Goal: Task Accomplishment & Management: Use online tool/utility

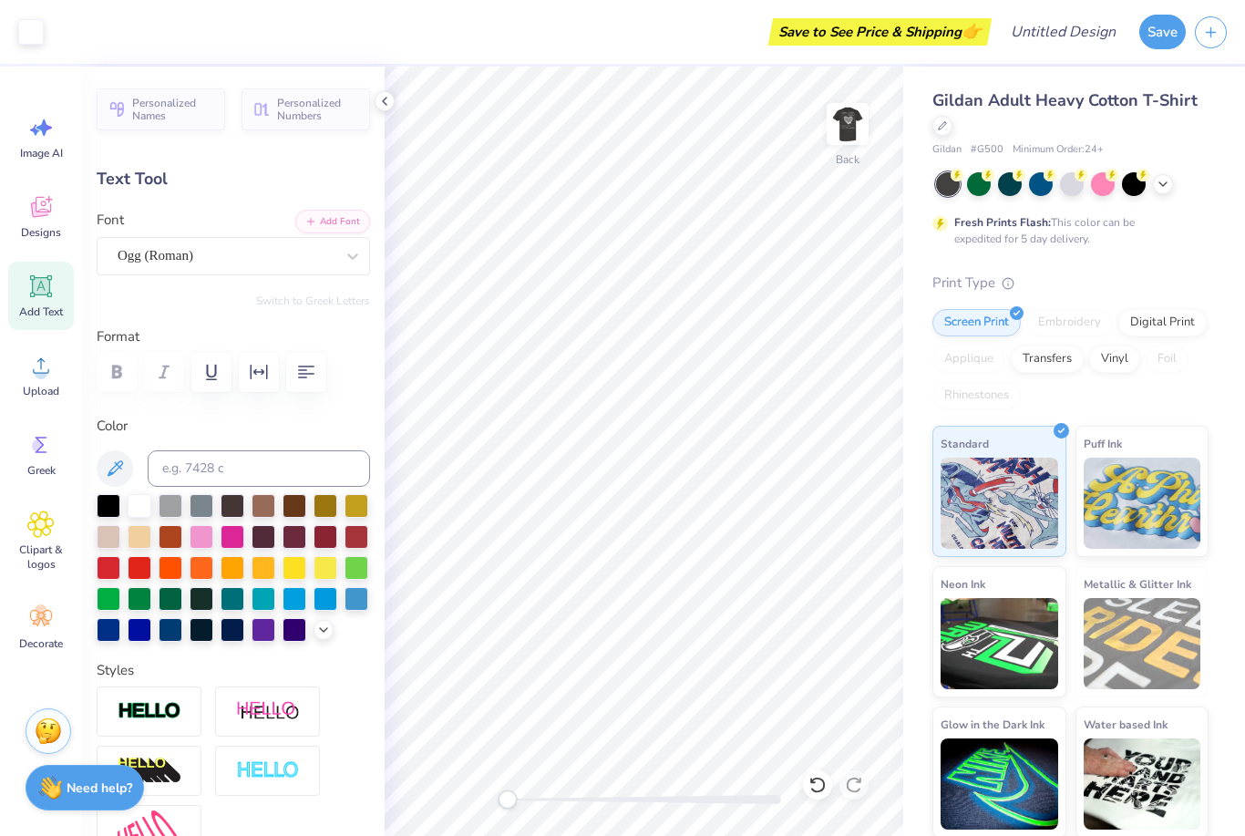
type input "0.49"
type input "0.55"
type input "10.72"
type input "1.46"
type input "0.27"
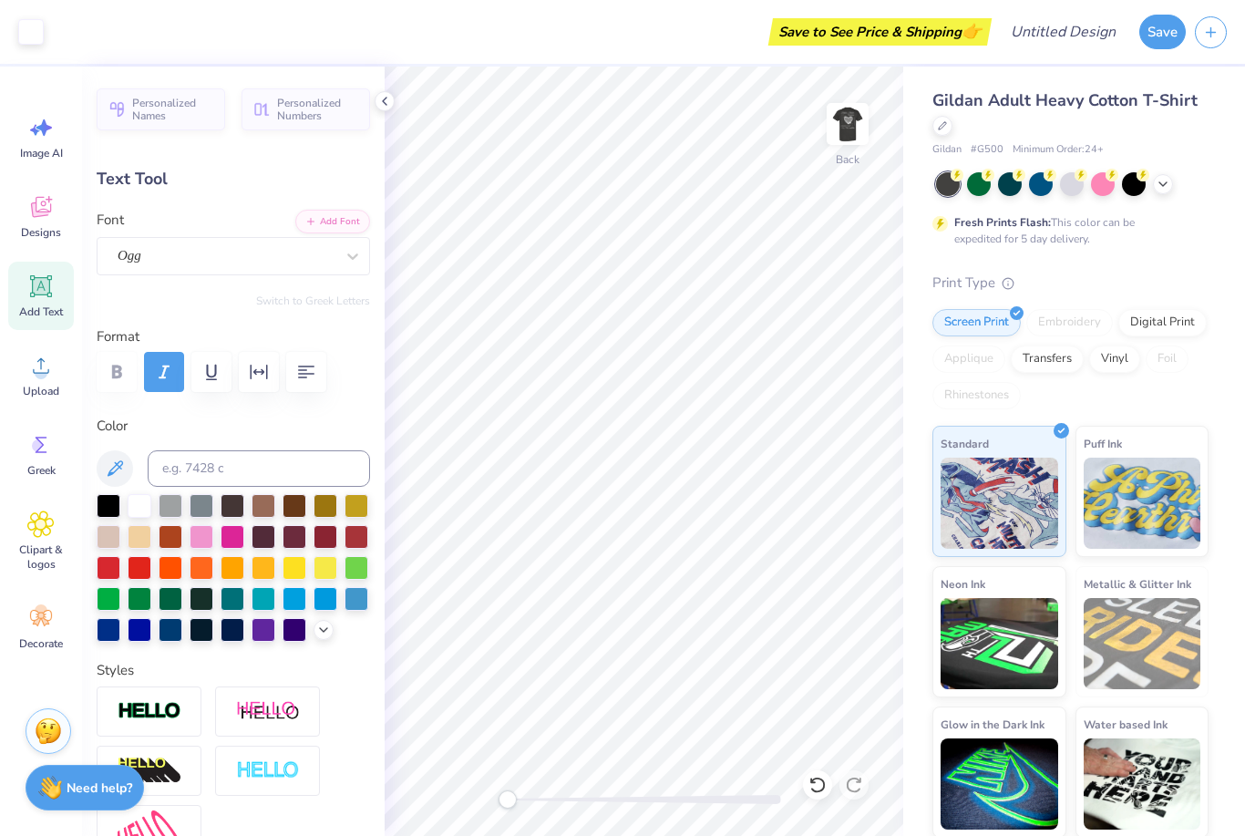
type input "10.92"
type input "1.14"
type input "0.41"
type input "10.22"
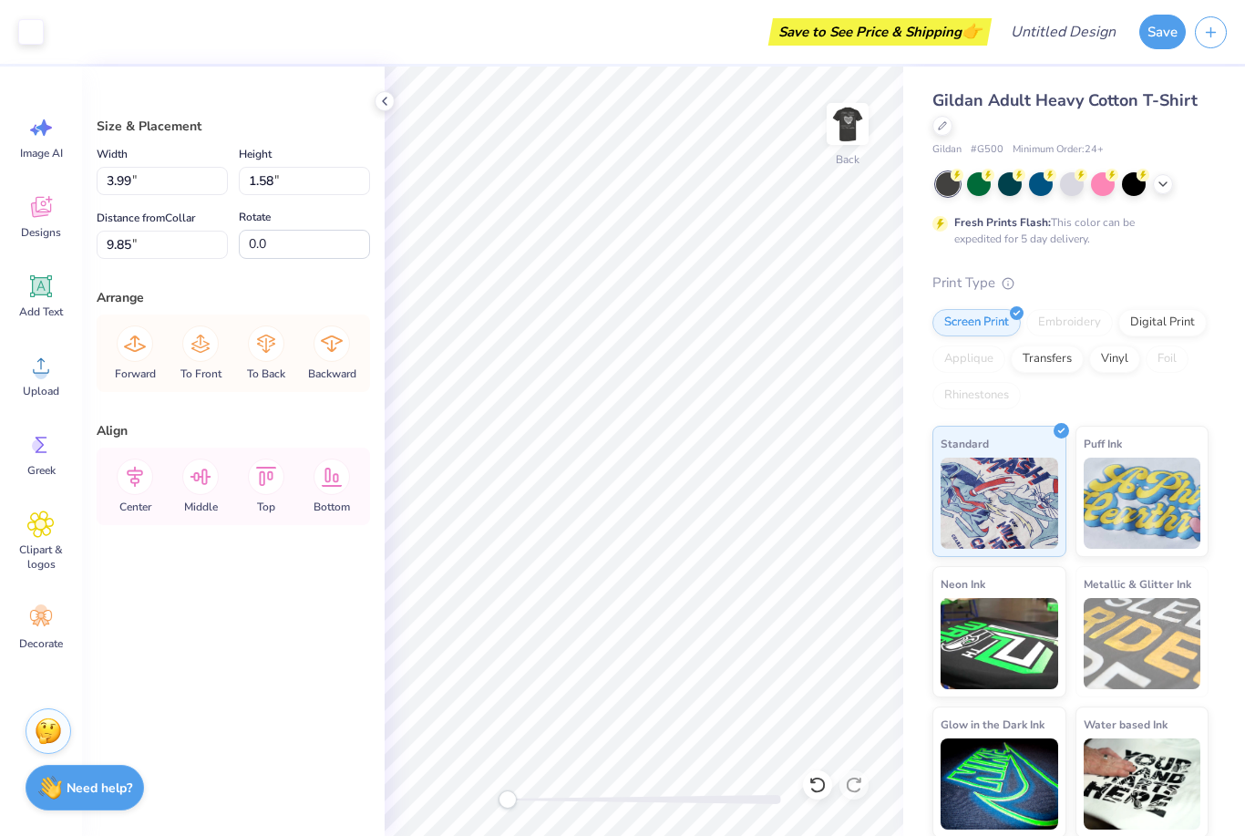
type input "12.46"
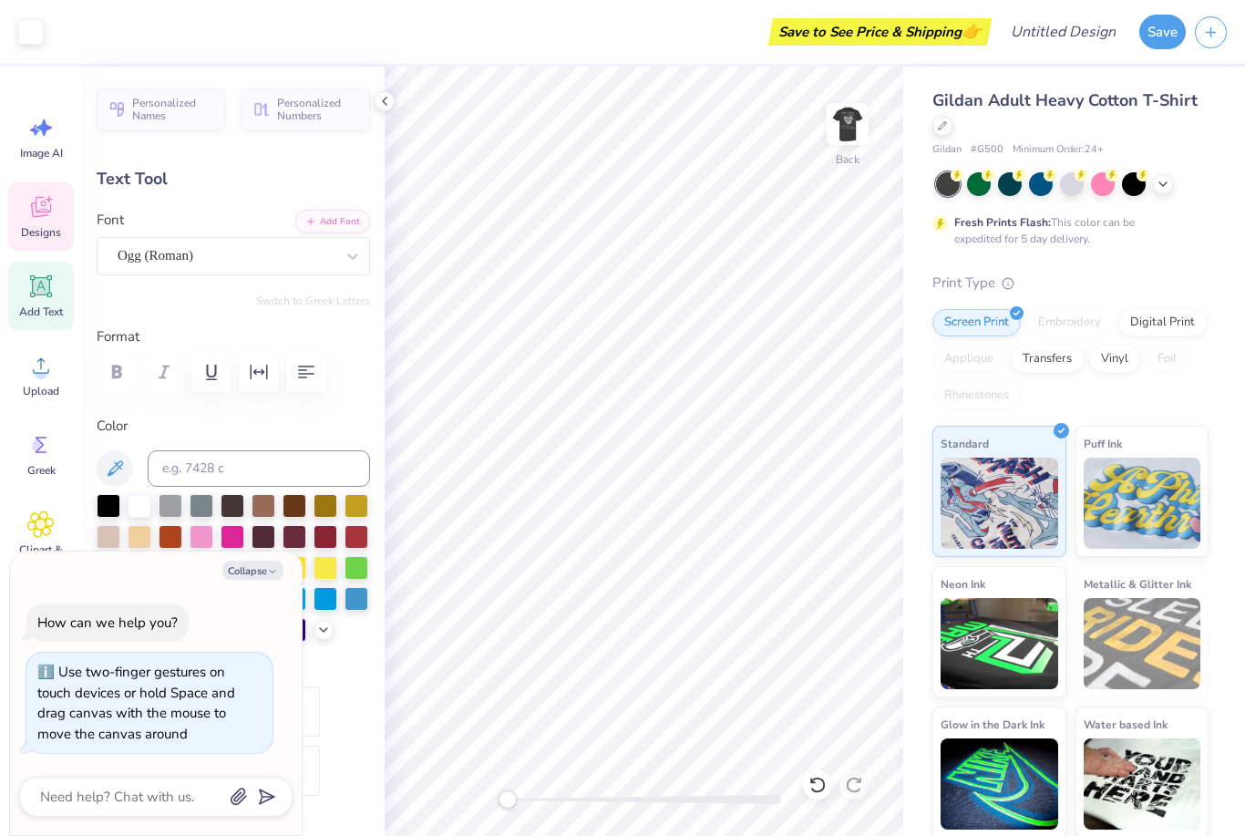
click at [30, 218] on icon at bounding box center [40, 206] width 27 height 27
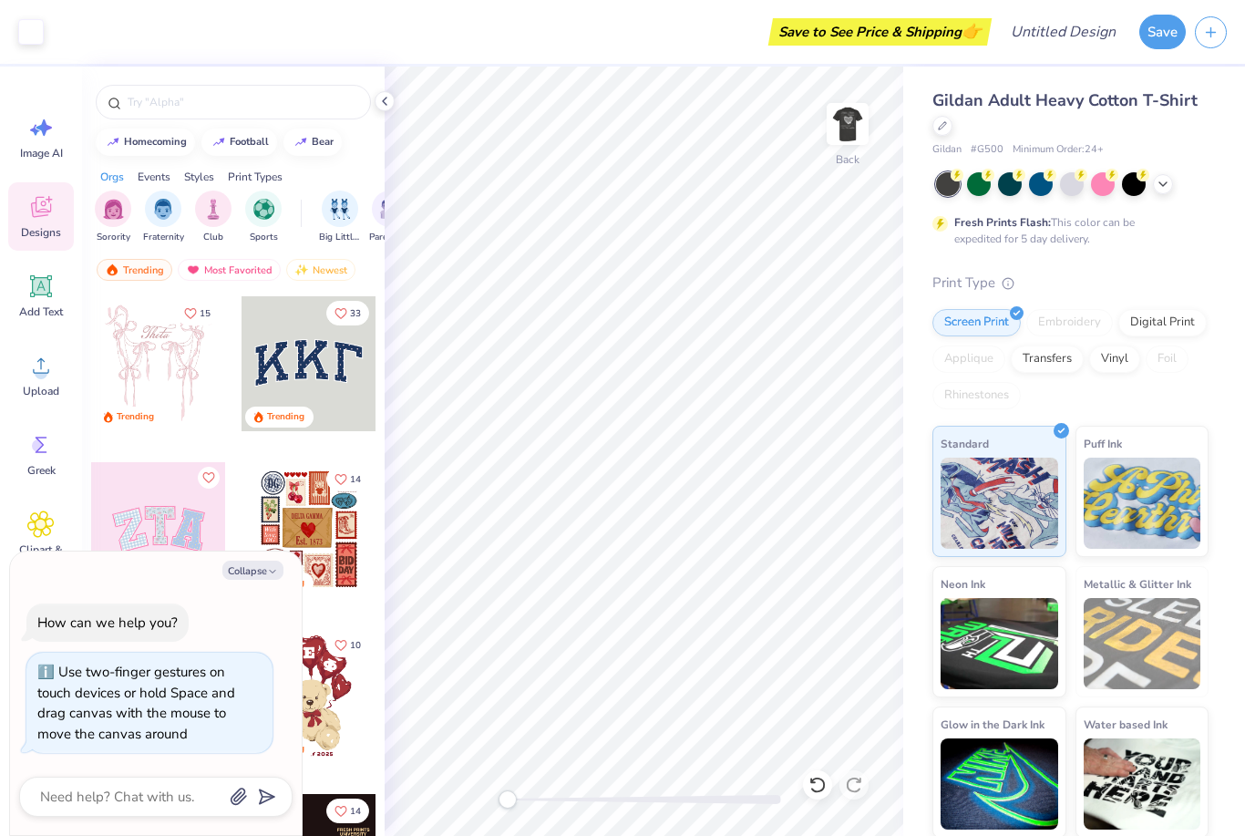
click at [174, 391] on div at bounding box center [158, 363] width 135 height 135
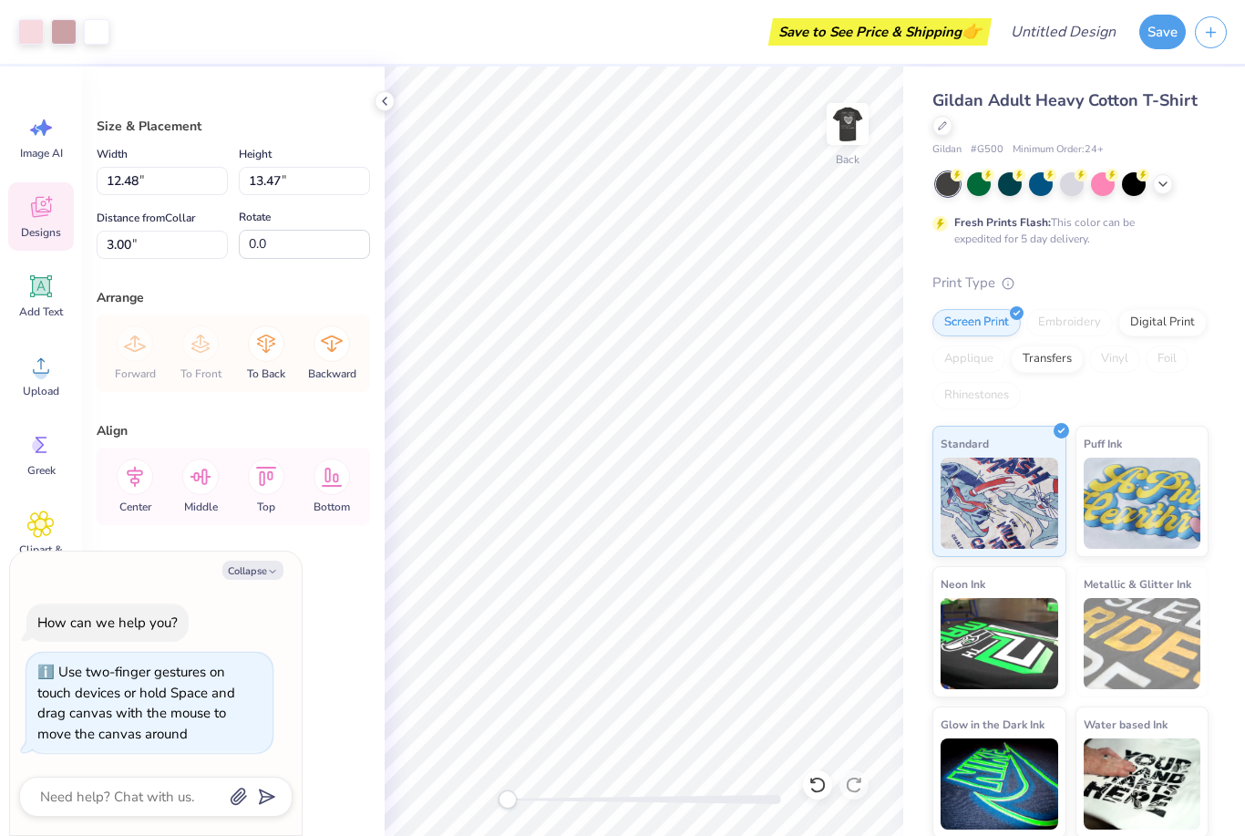
click at [38, 222] on div "Designs" at bounding box center [41, 216] width 66 height 68
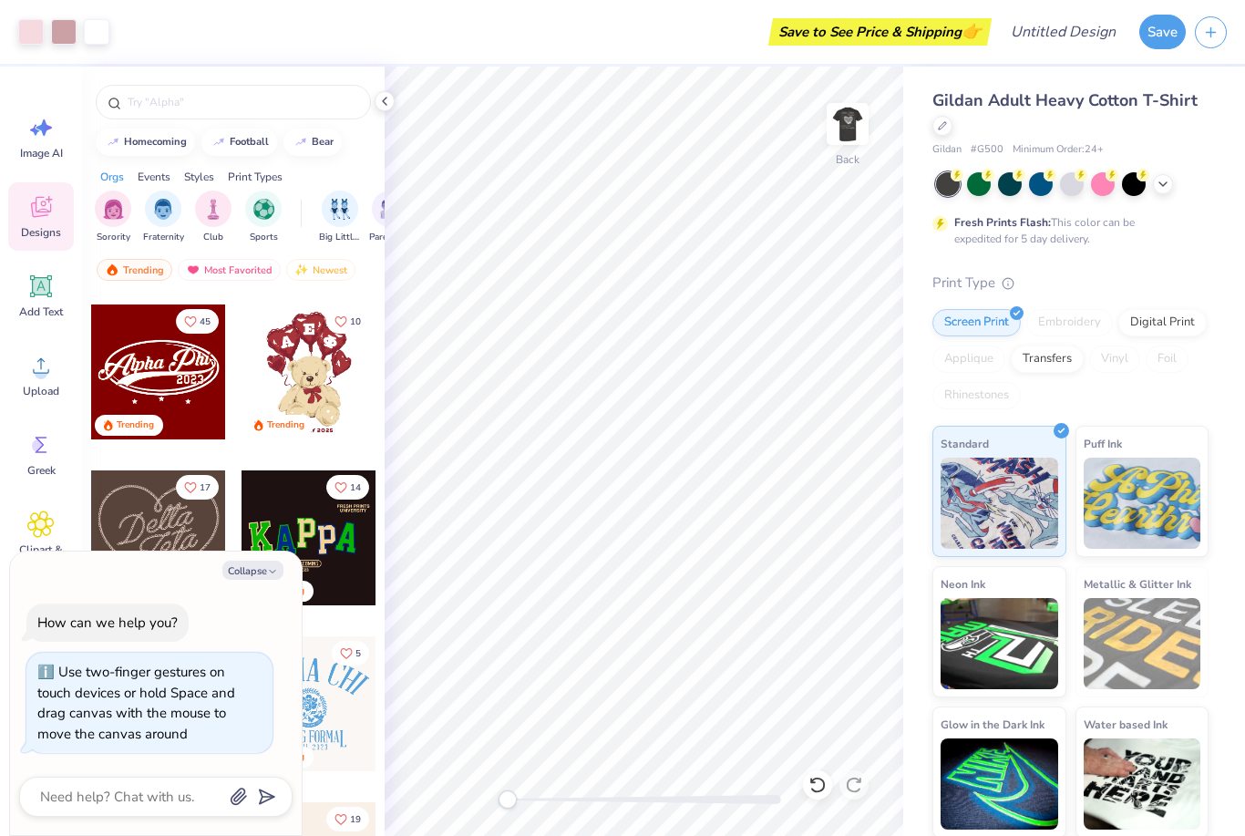
scroll to position [330, 0]
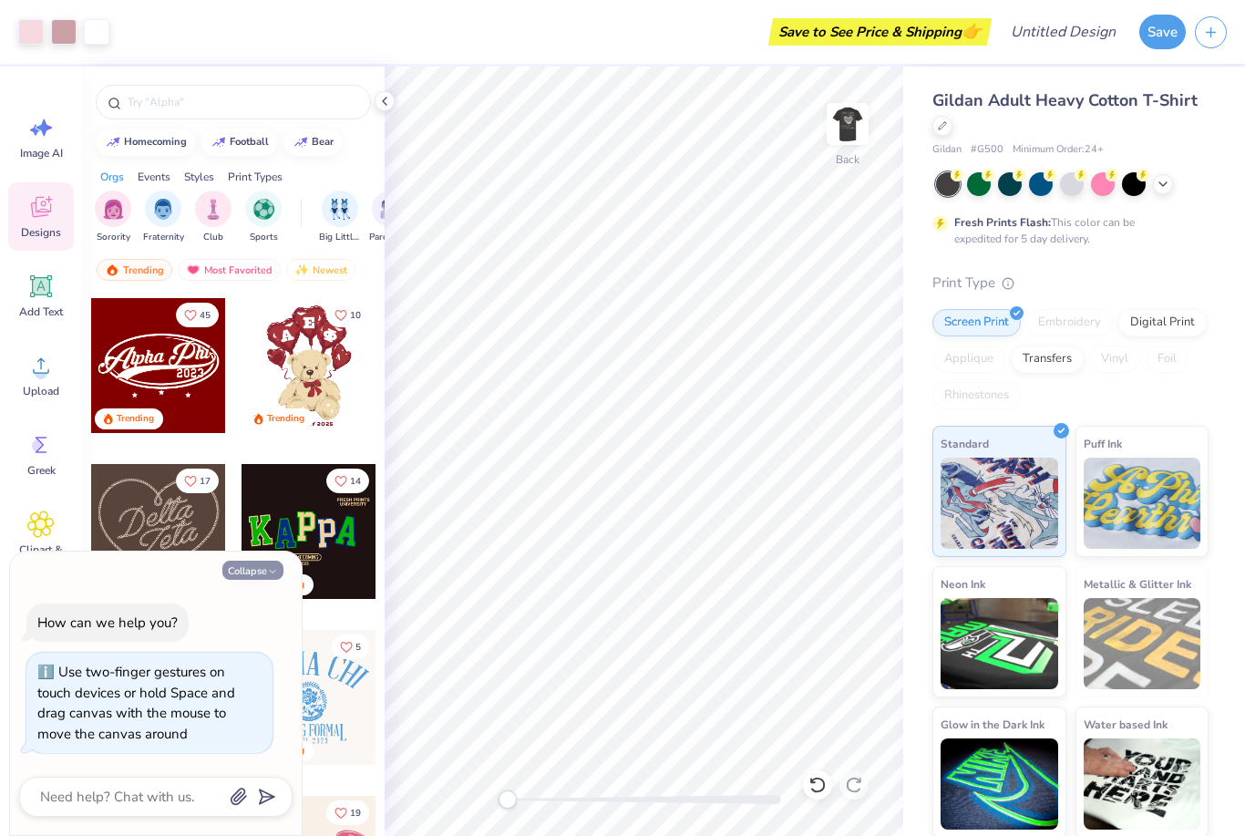
click at [261, 569] on button "Collapse" at bounding box center [252, 569] width 61 height 19
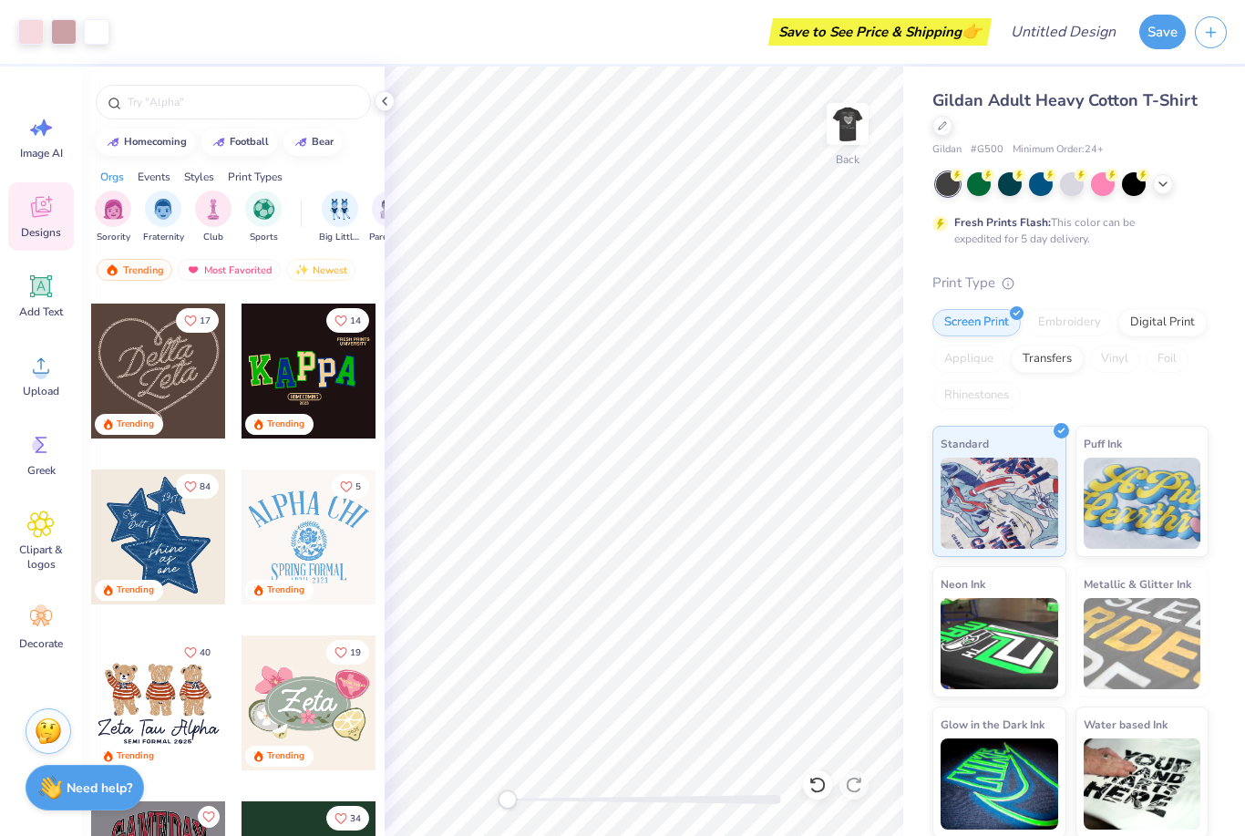
scroll to position [531, 0]
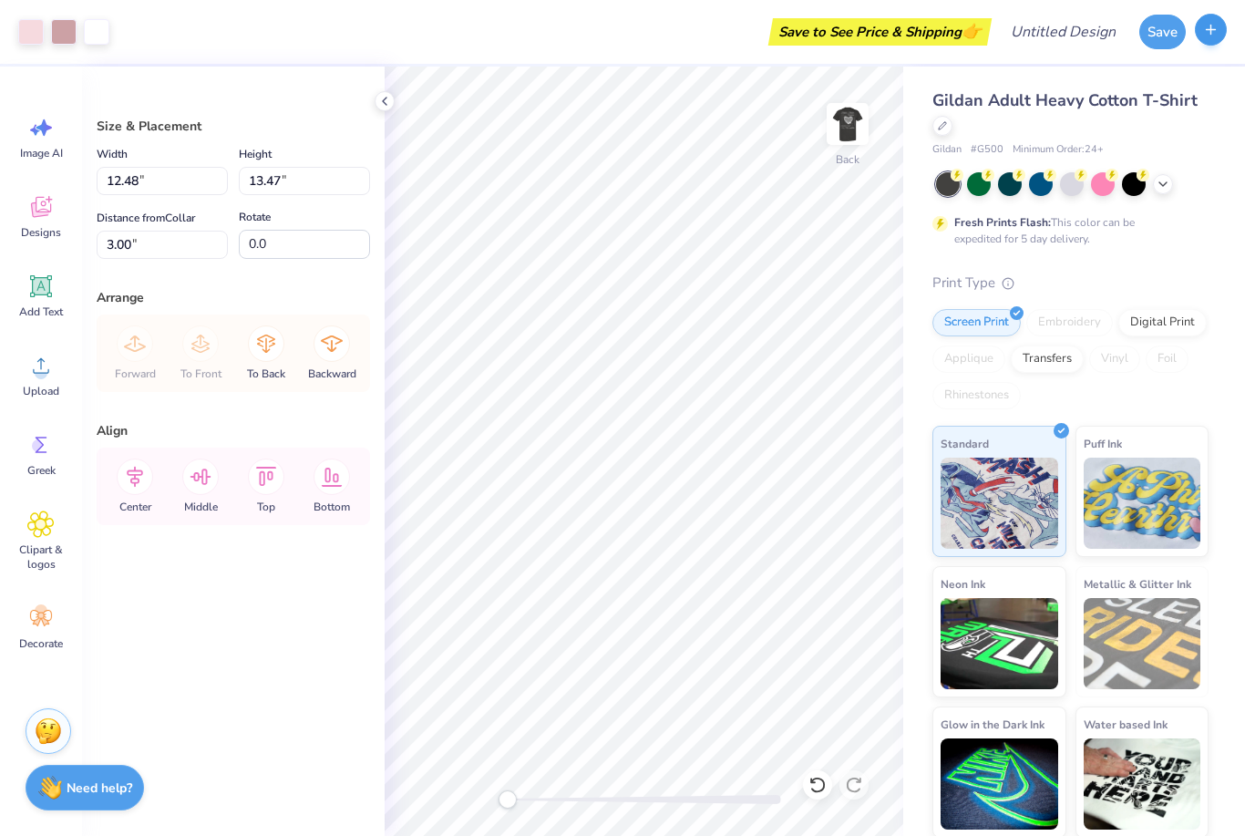
click at [1218, 38] on button "button" at bounding box center [1211, 30] width 32 height 32
click at [1215, 77] on div "Create New Design" at bounding box center [1175, 69] width 114 height 26
click at [1224, 26] on button "button" at bounding box center [1211, 30] width 32 height 32
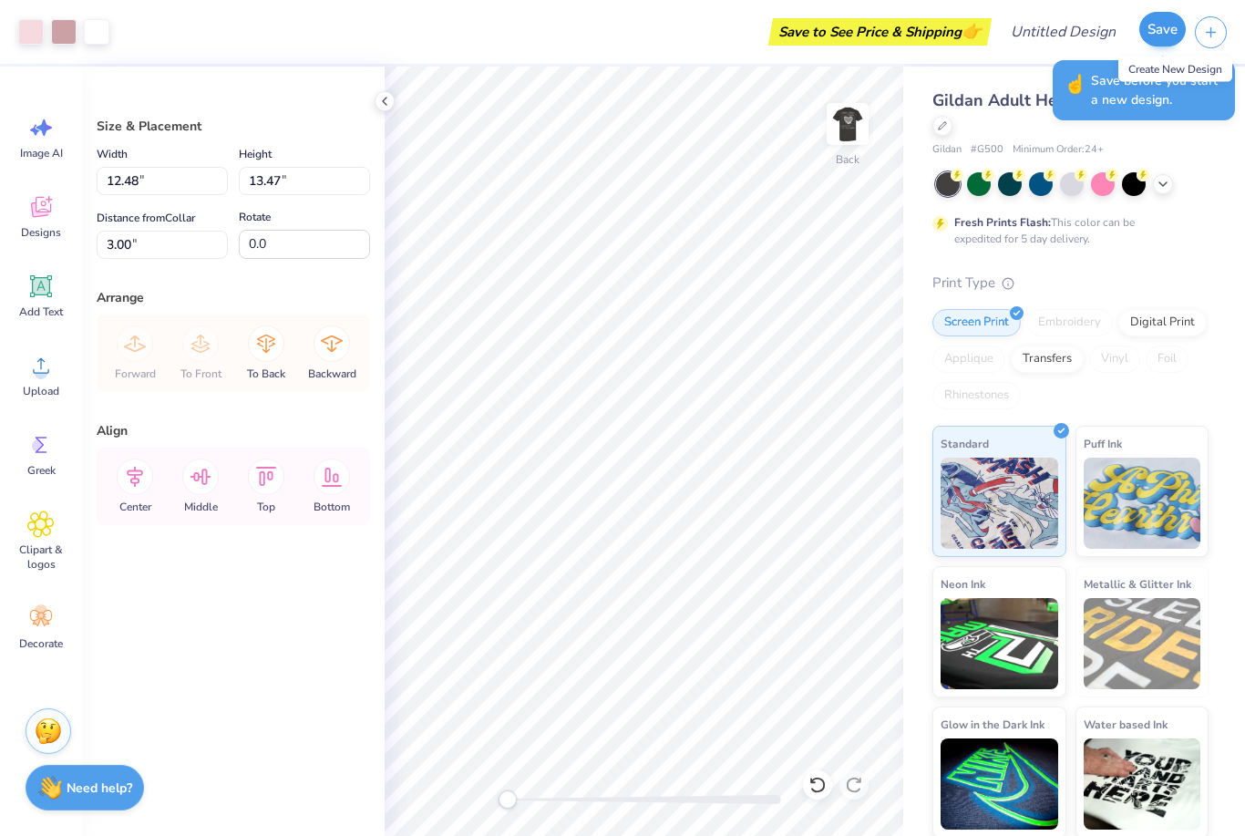
click at [1150, 28] on button "Save" at bounding box center [1162, 29] width 46 height 35
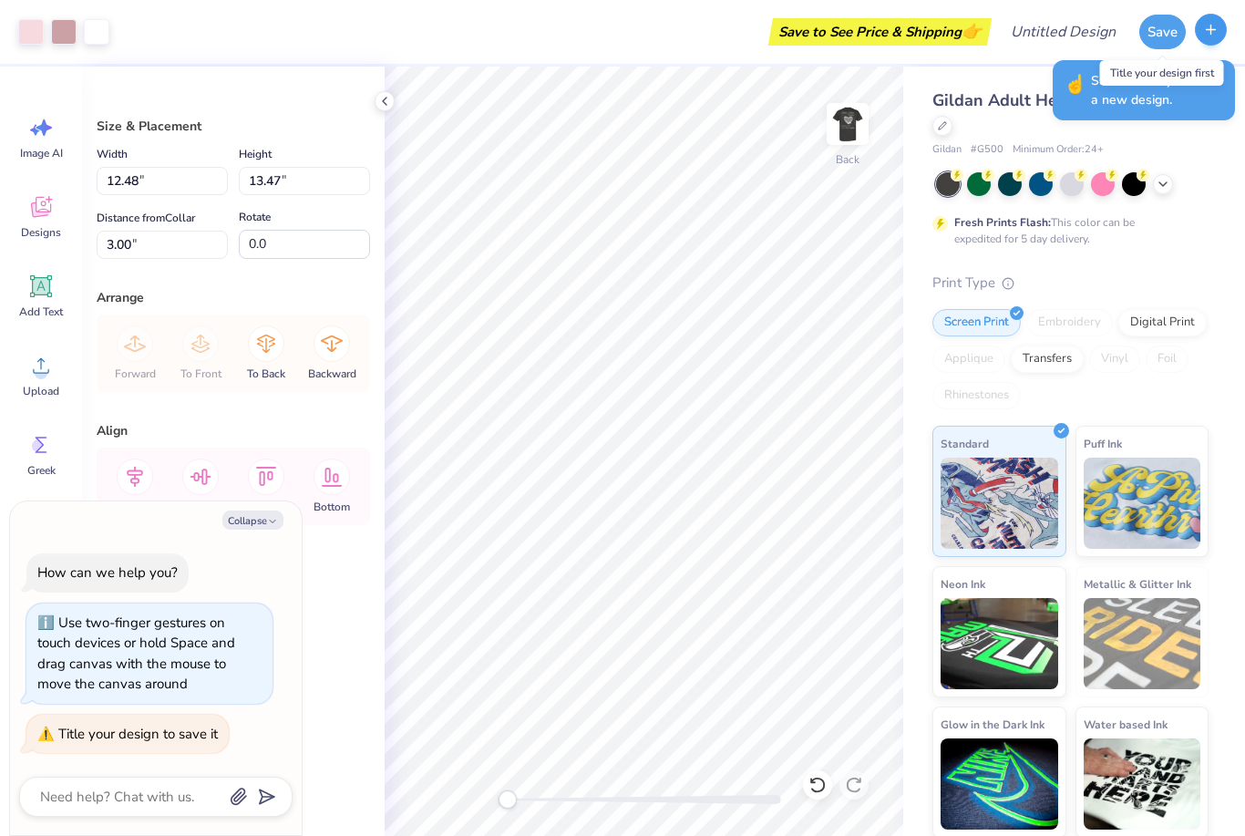
click at [1207, 26] on icon "button" at bounding box center [1210, 29] width 15 height 15
type textarea "x"
click at [1218, 32] on button "button" at bounding box center [1211, 30] width 32 height 32
click at [1217, 31] on icon "button" at bounding box center [1210, 29] width 15 height 15
click at [1222, 29] on button "button" at bounding box center [1211, 30] width 32 height 32
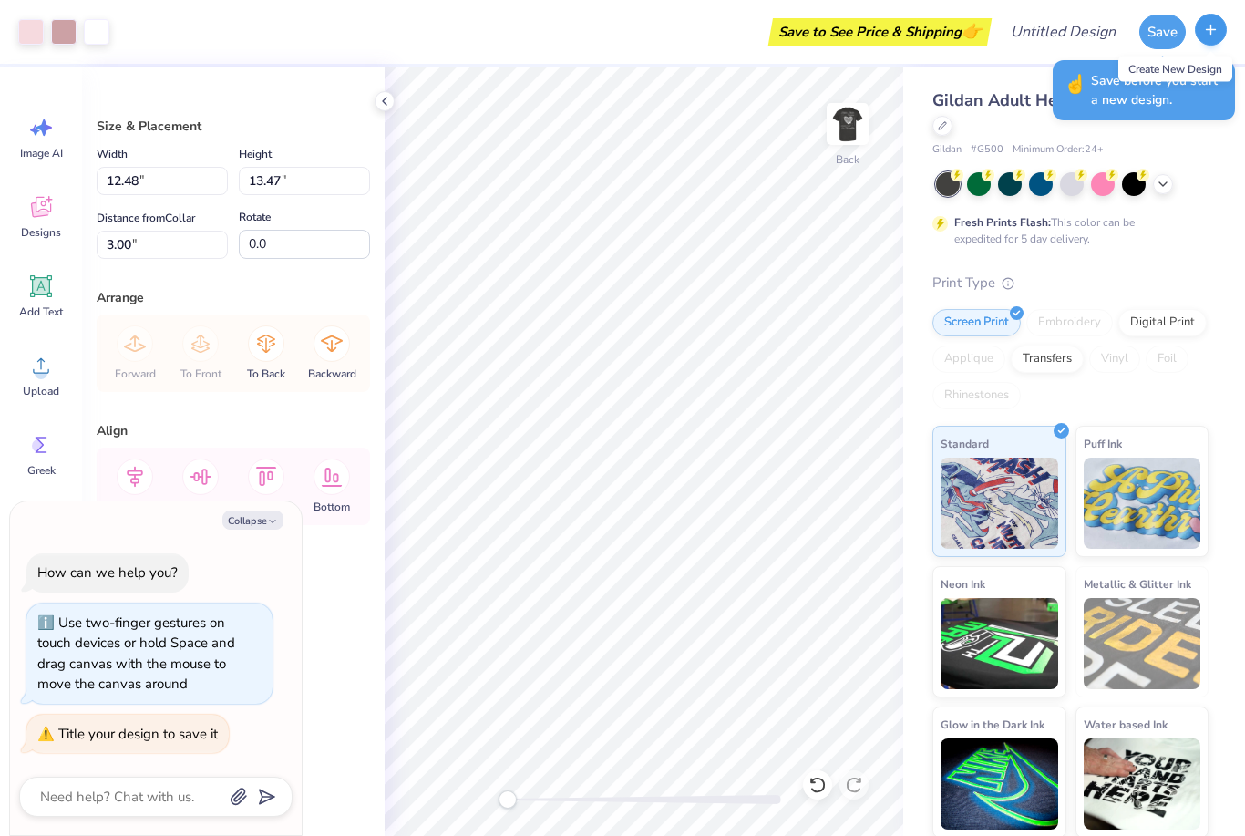
click at [1221, 28] on button "button" at bounding box center [1211, 30] width 32 height 32
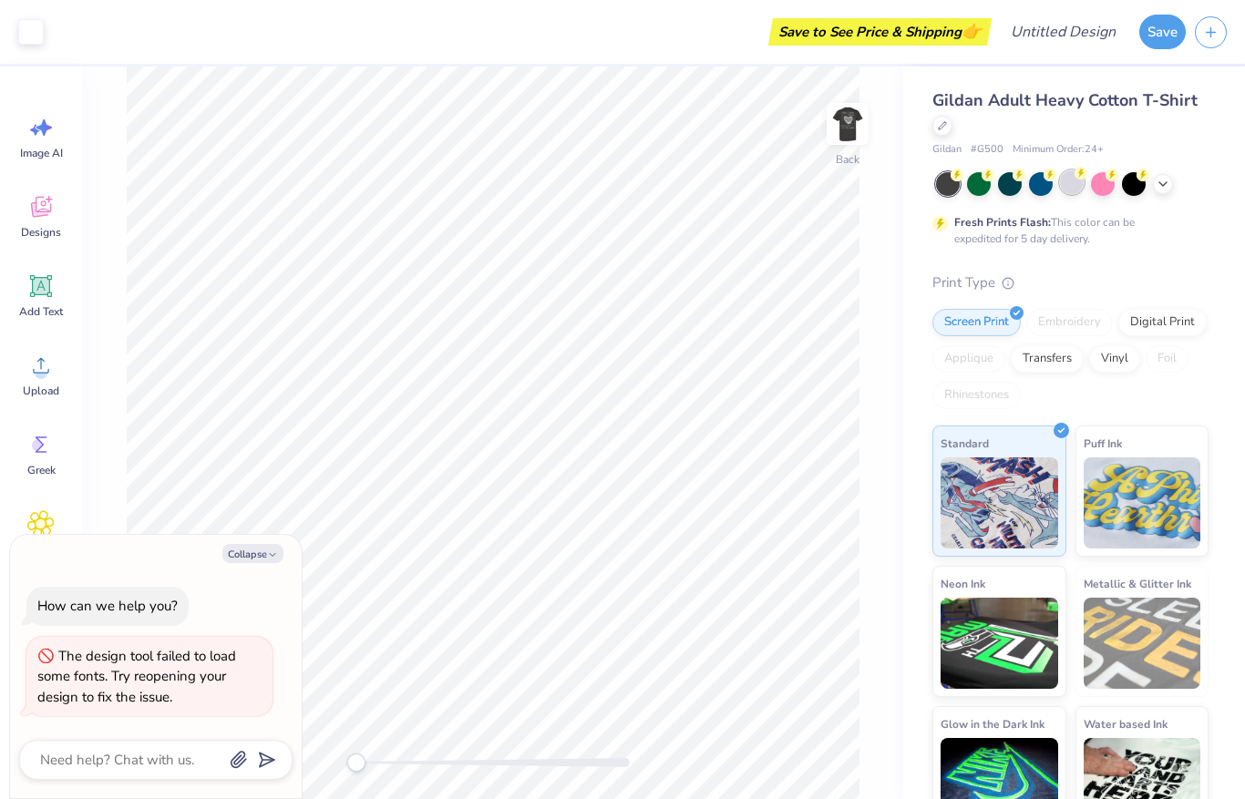
click at [1081, 175] on circle at bounding box center [1080, 173] width 13 height 13
click at [1167, 172] on div at bounding box center [1072, 184] width 272 height 24
click at [1158, 182] on icon at bounding box center [1162, 182] width 15 height 15
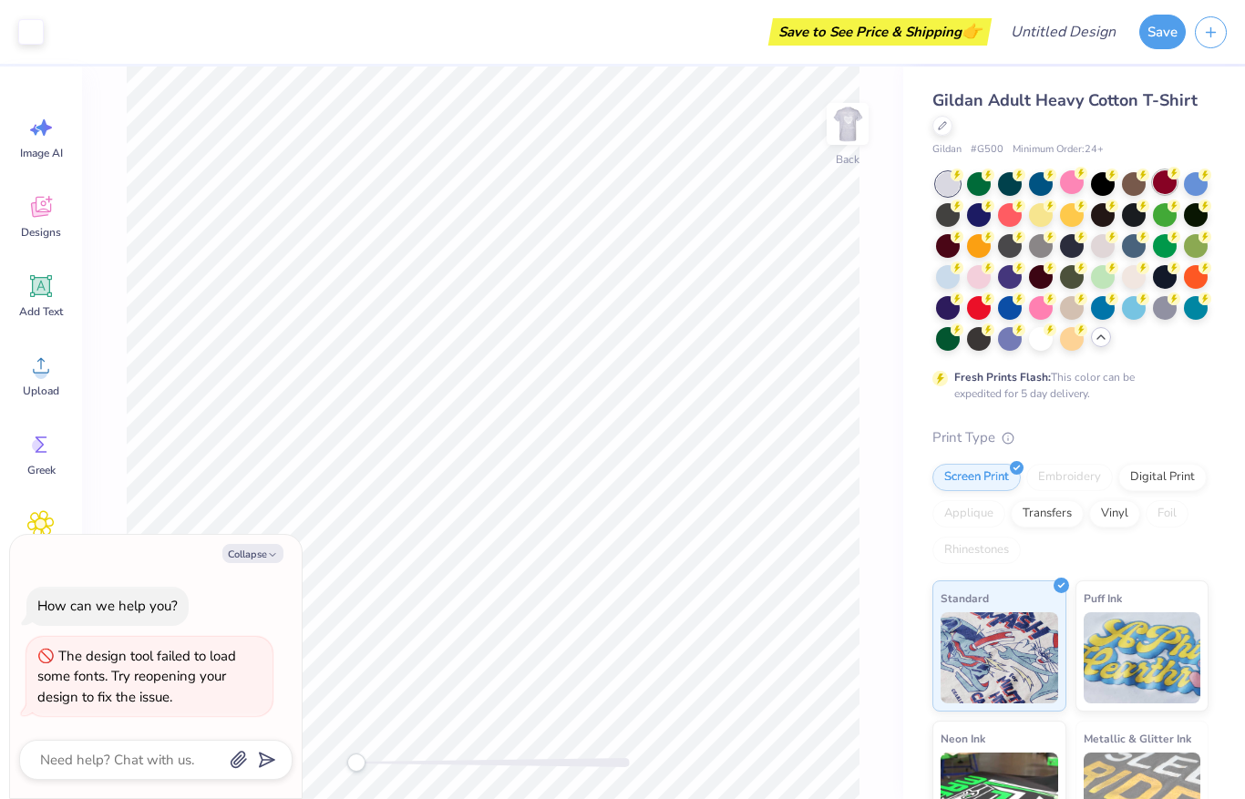
click at [1171, 169] on circle at bounding box center [1173, 173] width 13 height 13
click at [1044, 328] on circle at bounding box center [1049, 328] width 13 height 13
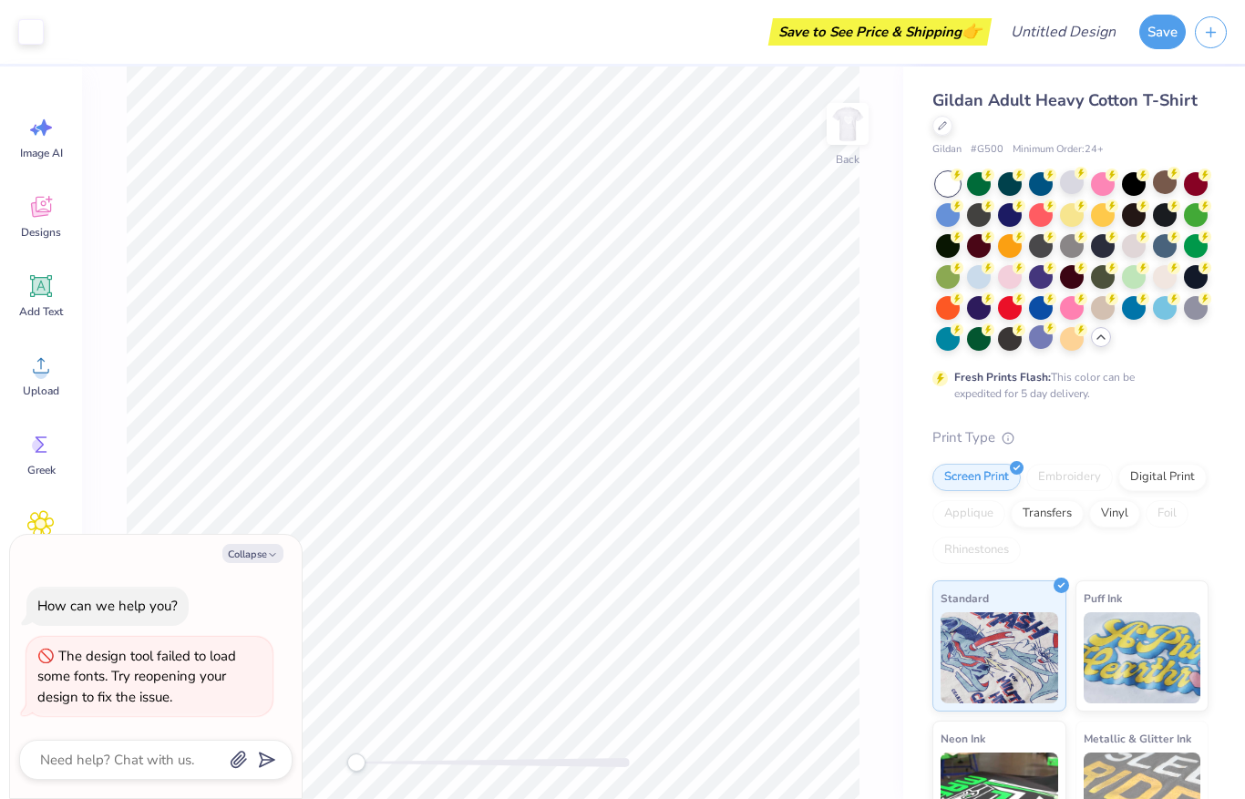
click at [1037, 341] on div at bounding box center [1041, 337] width 24 height 24
click at [31, 225] on span "Designs" at bounding box center [41, 232] width 40 height 15
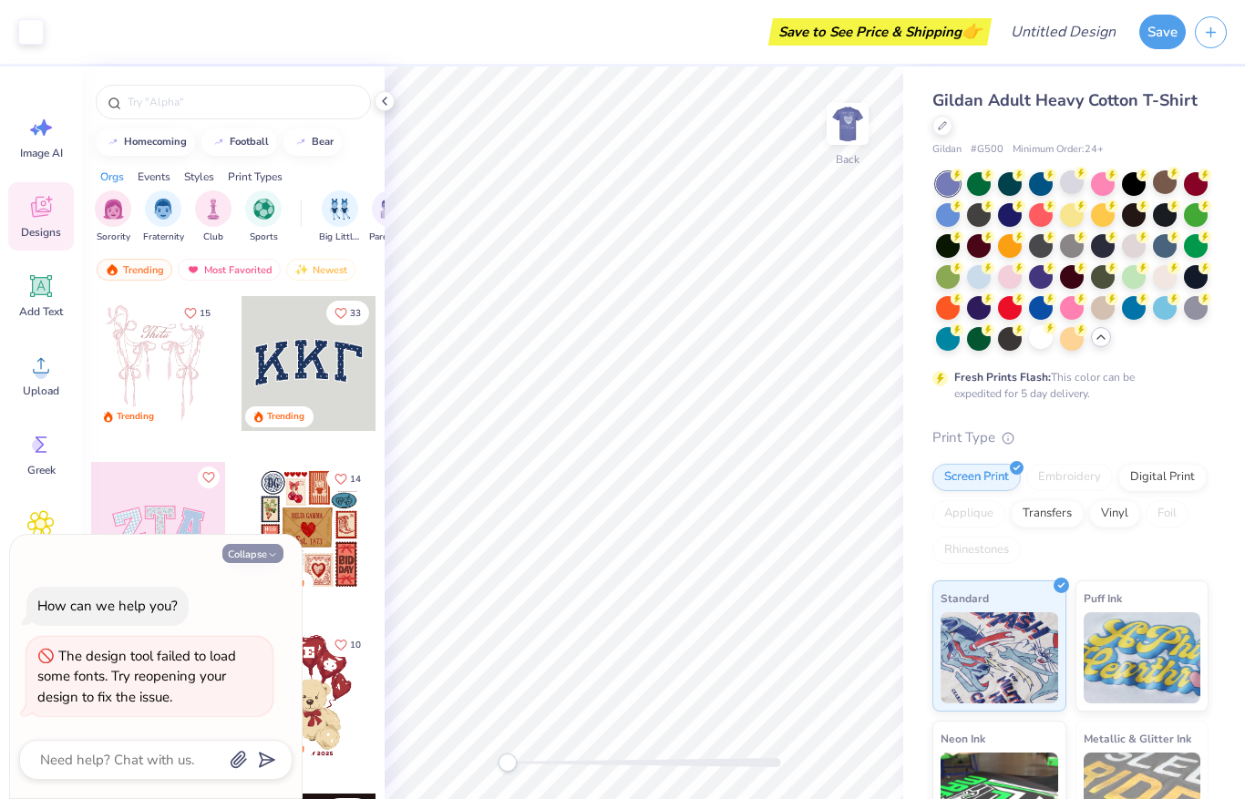
click at [265, 553] on button "Collapse" at bounding box center [252, 553] width 61 height 19
type textarea "x"
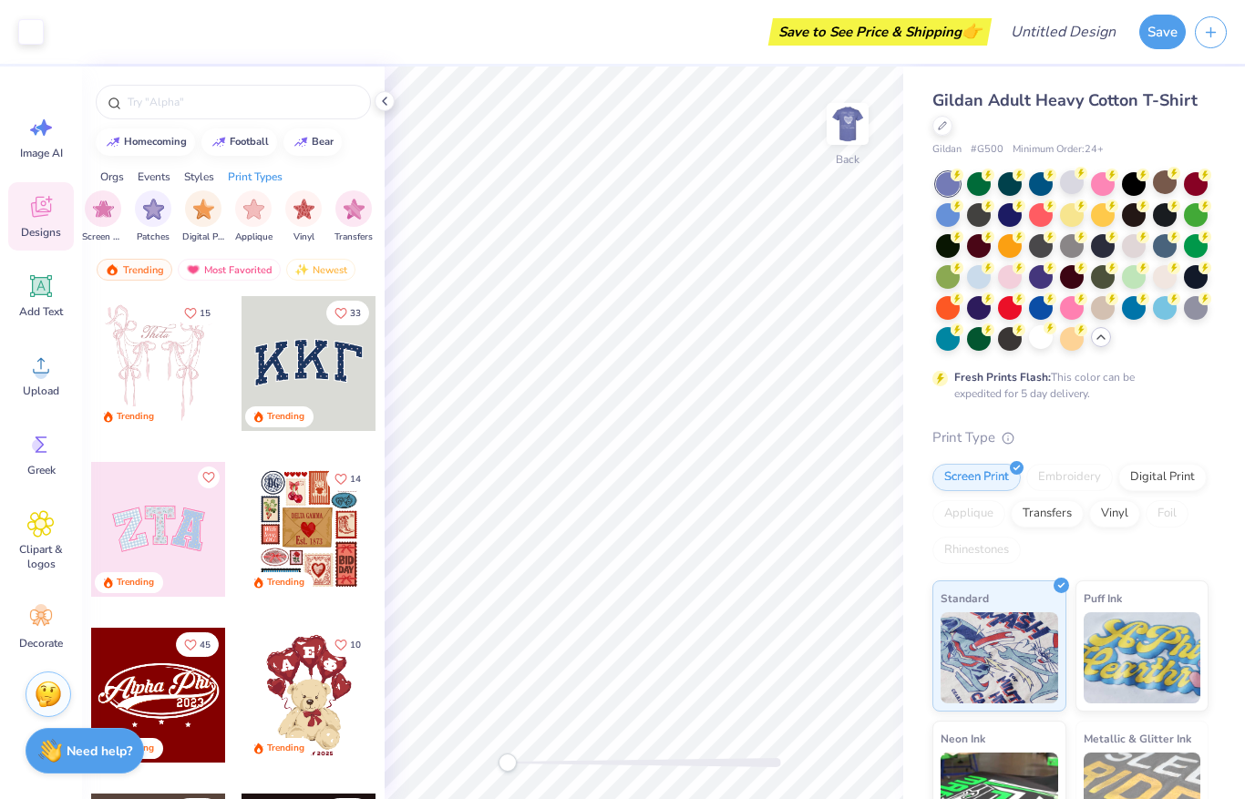
scroll to position [0, 1544]
click at [38, 362] on icon at bounding box center [41, 365] width 16 height 15
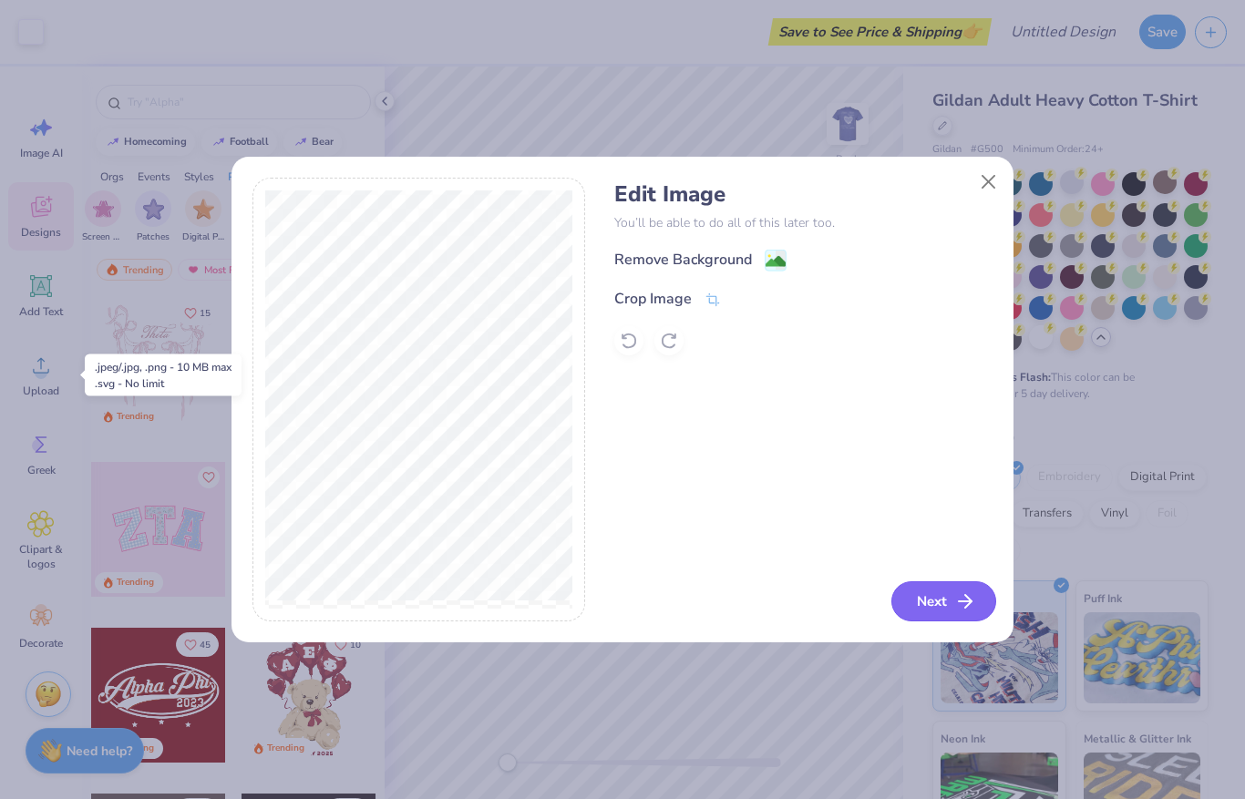
click at [958, 586] on button "Next" at bounding box center [943, 601] width 105 height 40
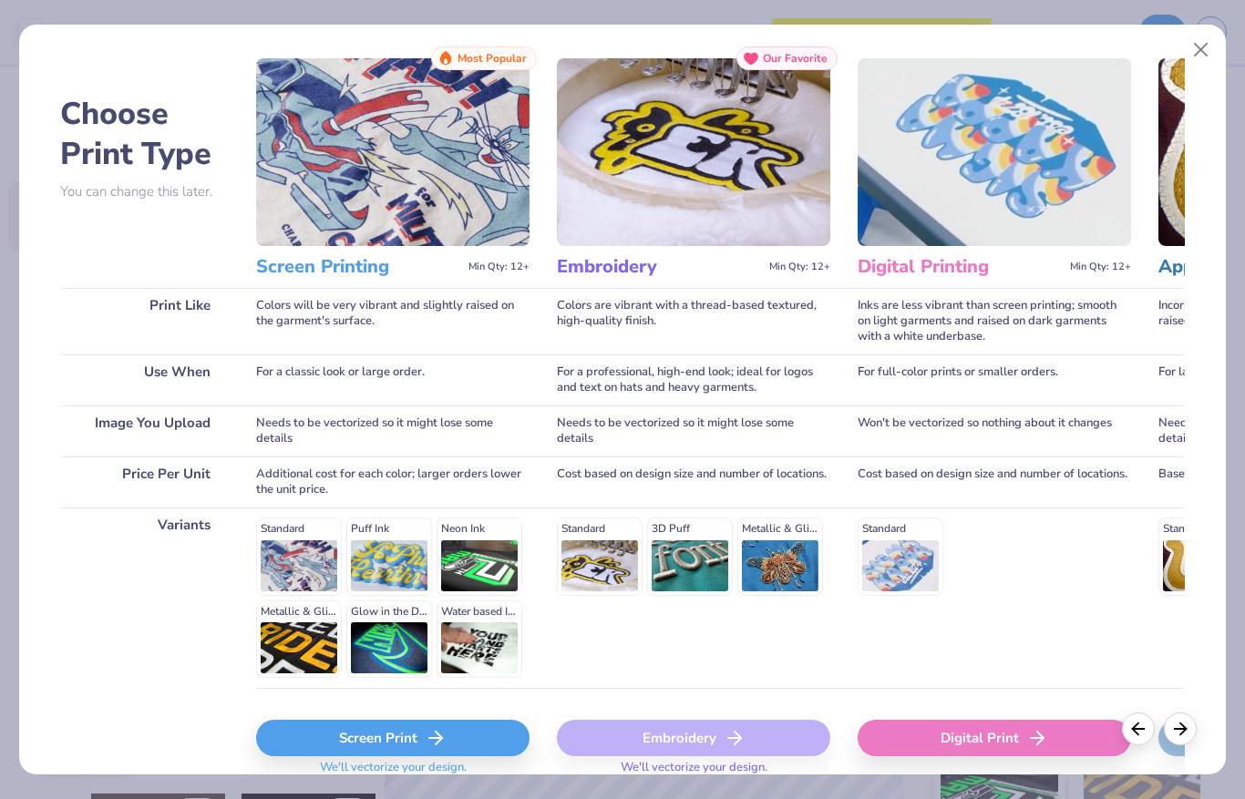
scroll to position [0, 0]
click at [447, 745] on div "Screen Print" at bounding box center [392, 738] width 273 height 36
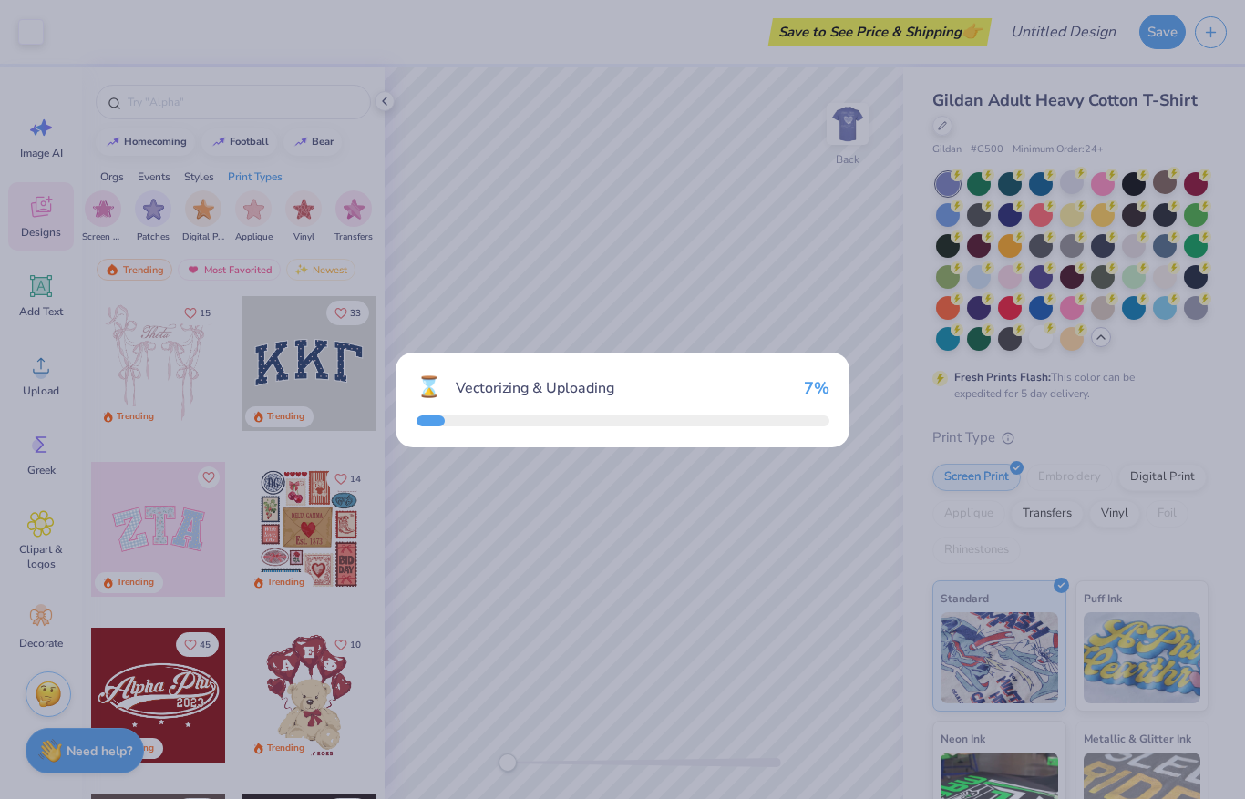
click at [477, 734] on div "⌛ Vectorizing & Uploading 7 %" at bounding box center [622, 399] width 1245 height 799
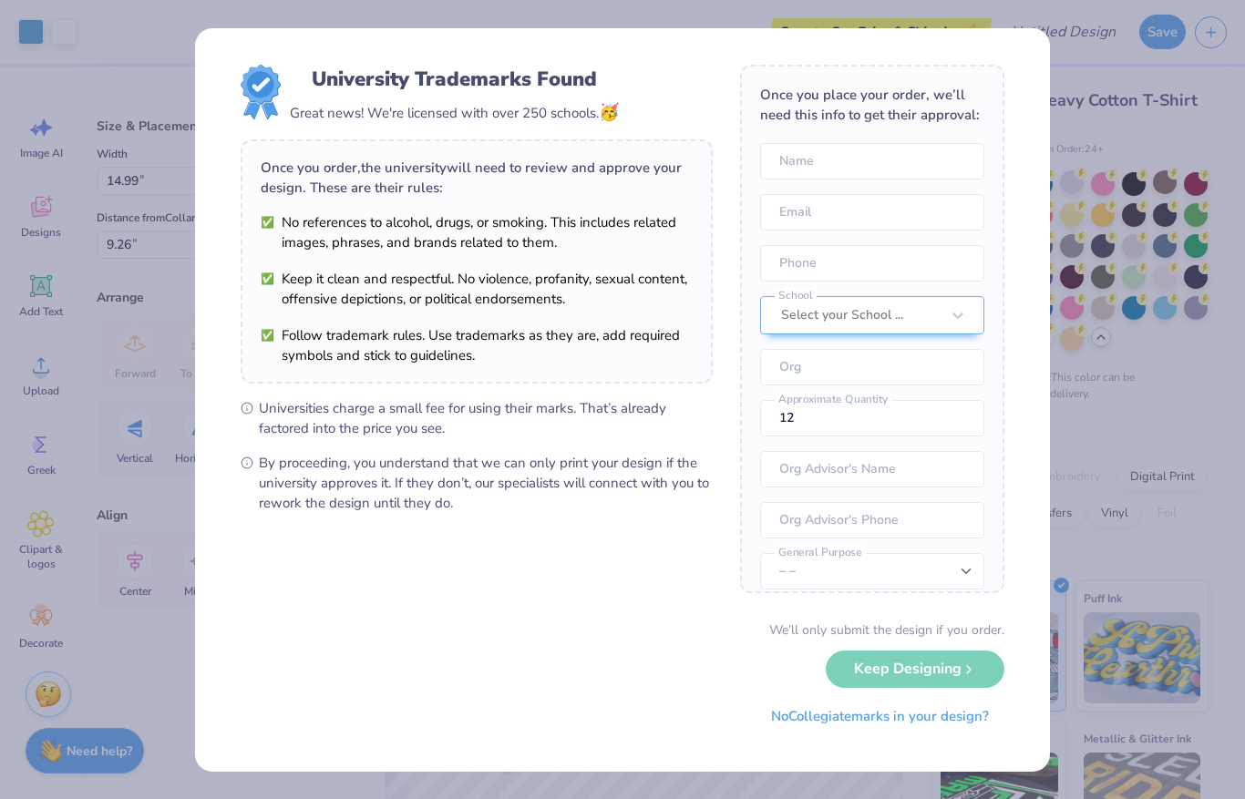
click at [1200, 44] on div "Image uploaded" at bounding box center [1068, 56] width 323 height 83
click at [1103, 290] on div "University Trademarks Found Great news! We're licensed with over 250 schools. 🥳…" at bounding box center [622, 399] width 1245 height 799
click at [1096, 426] on div "University Trademarks Found Great news! We're licensed with over 250 schools. 🥳…" at bounding box center [622, 399] width 1245 height 799
click at [1101, 417] on div "University Trademarks Found Great news! We're licensed with over 250 schools. 🥳…" at bounding box center [622, 399] width 1245 height 799
click at [1096, 406] on div "University Trademarks Found Great news! We're licensed with over 250 schools. 🥳…" at bounding box center [622, 399] width 1245 height 799
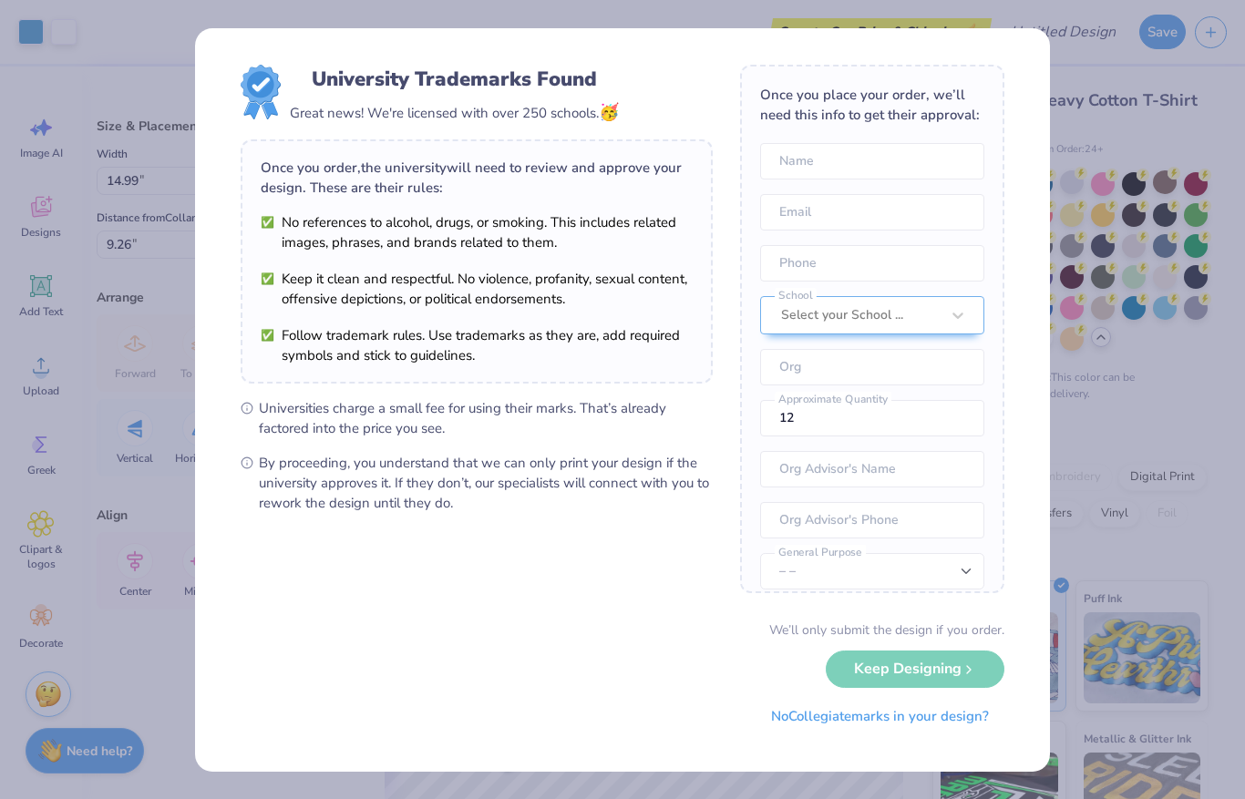
click at [959, 666] on div "We’ll only submit the design if you order. Keep Designing No Collegiate marks i…" at bounding box center [623, 678] width 764 height 115
click at [956, 672] on div "We’ll only submit the design if you order. Keep Designing No Collegiate marks i…" at bounding box center [623, 678] width 764 height 115
click at [961, 668] on div "We’ll only submit the design if you order. Keep Designing No Collegiate marks i…" at bounding box center [623, 678] width 764 height 115
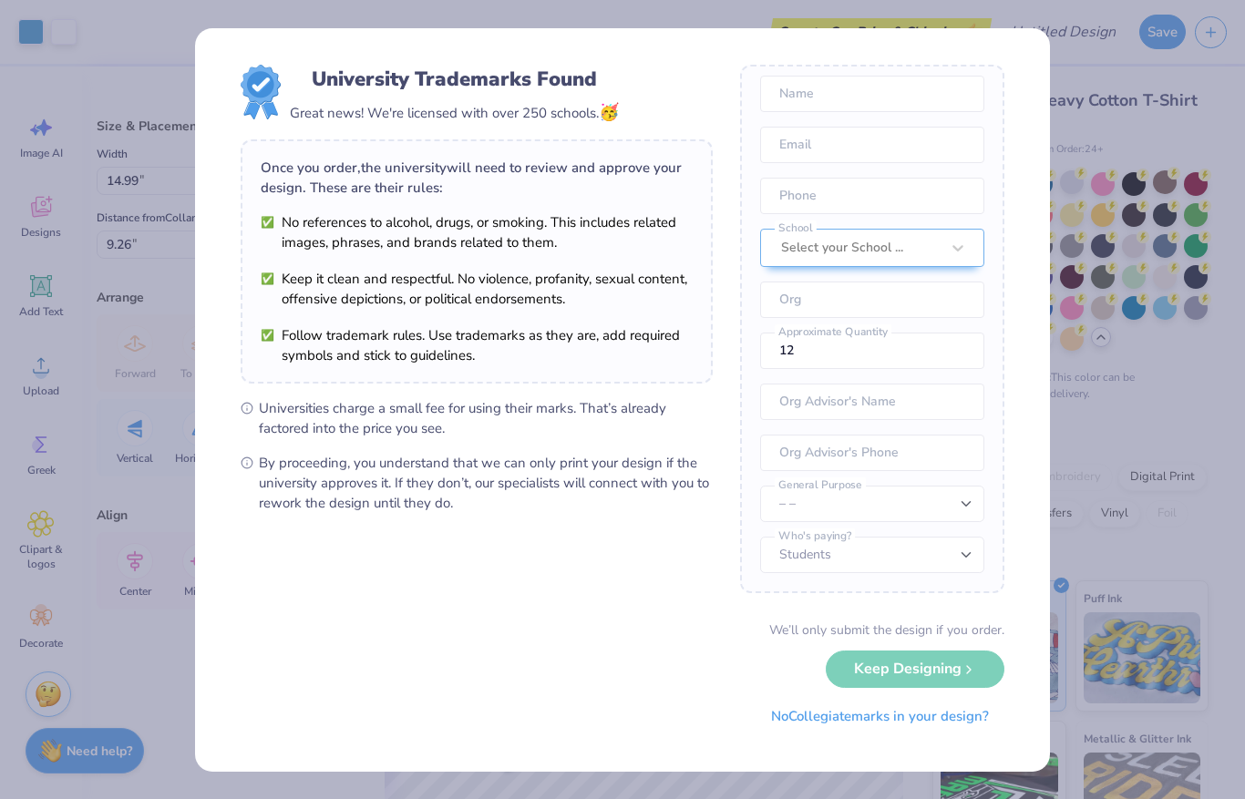
click at [1093, 398] on div "University Trademarks Found Great news! We're licensed with over 250 schools. 🥳…" at bounding box center [622, 399] width 1245 height 799
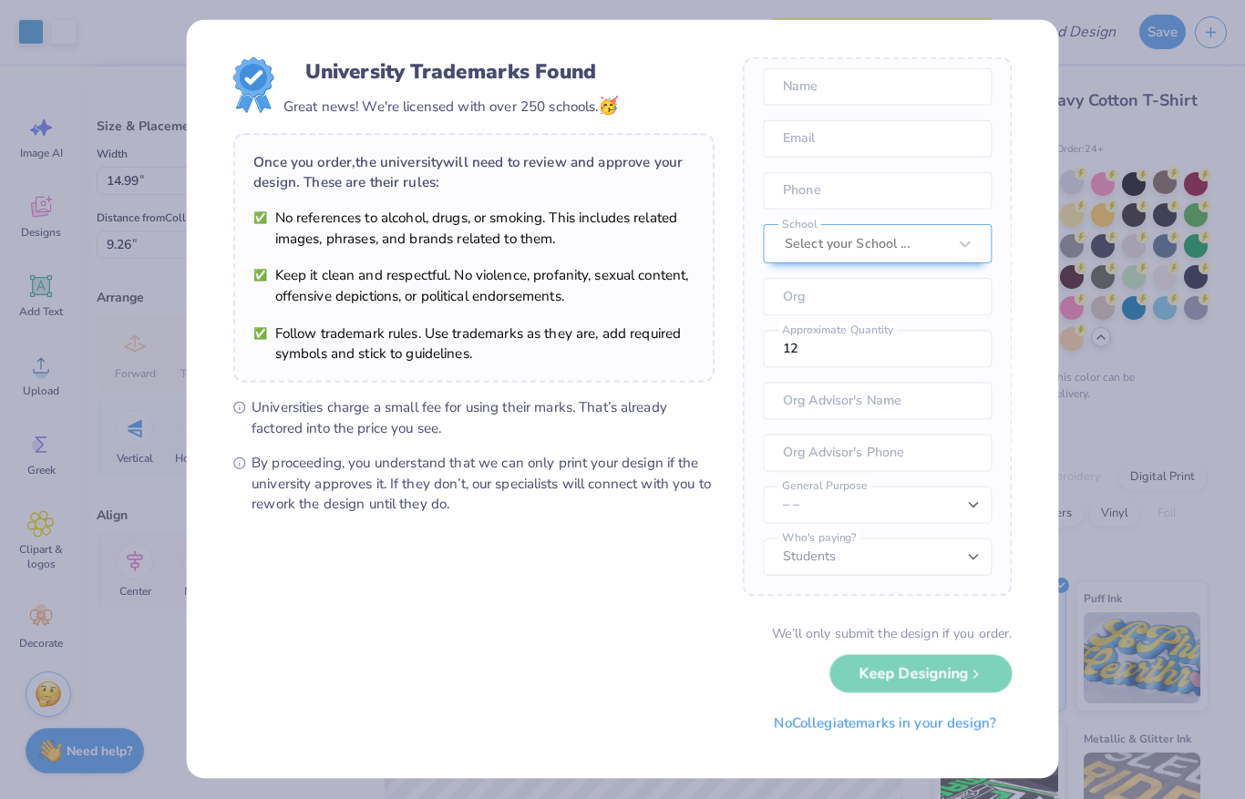
scroll to position [67, 0]
click at [1093, 398] on div "University Trademarks Found Great news! We're licensed with over 250 schools. 🥳…" at bounding box center [622, 399] width 1245 height 799
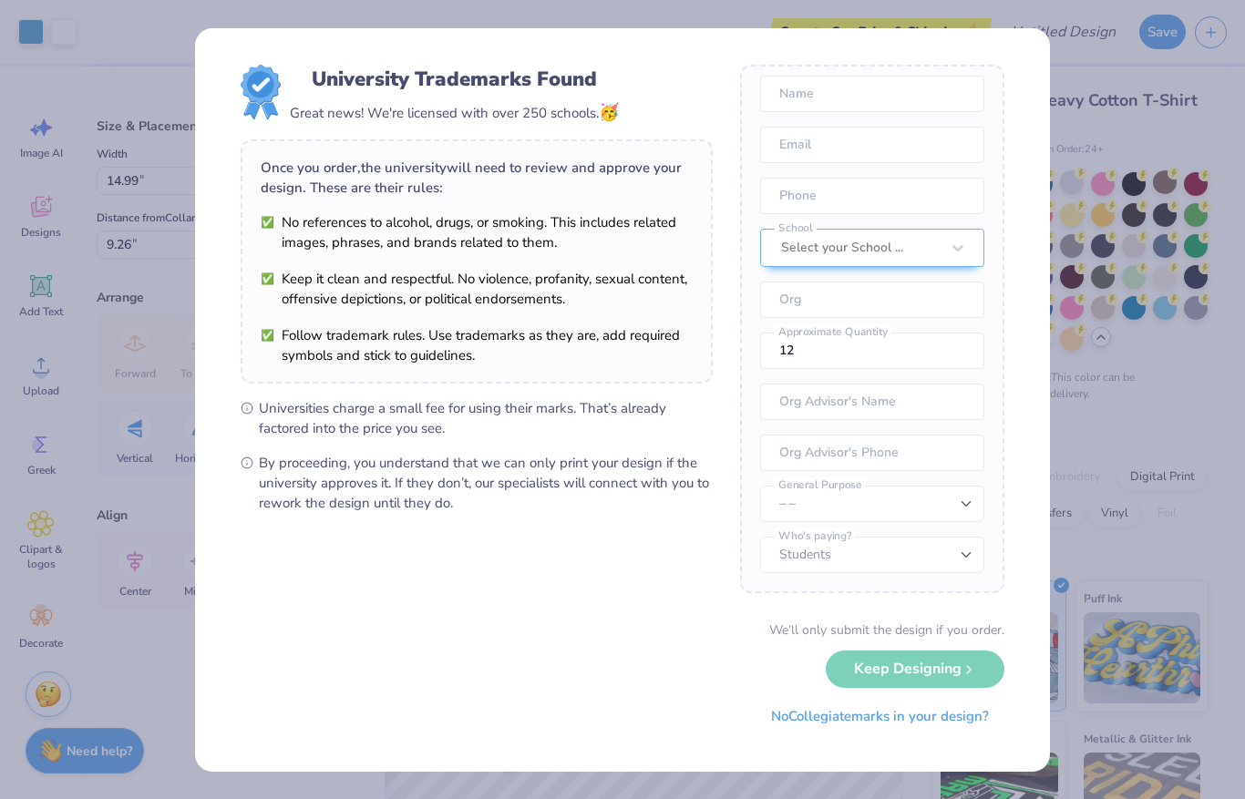
click at [1082, 403] on div "University Trademarks Found Great news! We're licensed with over 250 schools. 🥳…" at bounding box center [622, 399] width 1245 height 799
click at [1073, 402] on div "University Trademarks Found Great news! We're licensed with over 250 schools. 🥳…" at bounding box center [622, 399] width 1245 height 799
click at [950, 664] on div "We’ll only submit the design if you order. Keep Designing No Collegiate marks i…" at bounding box center [623, 678] width 764 height 115
click at [955, 659] on div "We’ll only submit the design if you order. Keep Designing No Collegiate marks i…" at bounding box center [623, 678] width 764 height 115
click at [943, 717] on button "No Collegiate marks in your design?" at bounding box center [879, 711] width 249 height 37
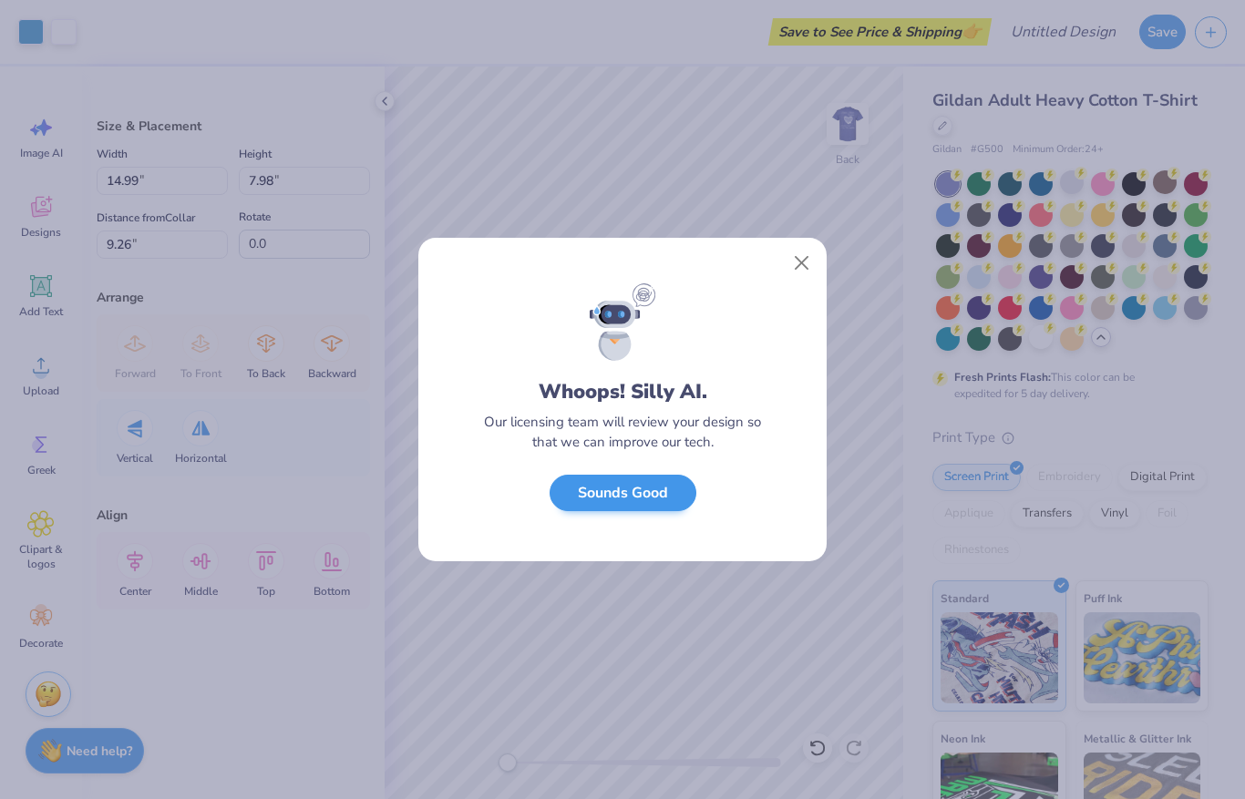
click at [633, 490] on button "Sounds Good" at bounding box center [622, 493] width 147 height 37
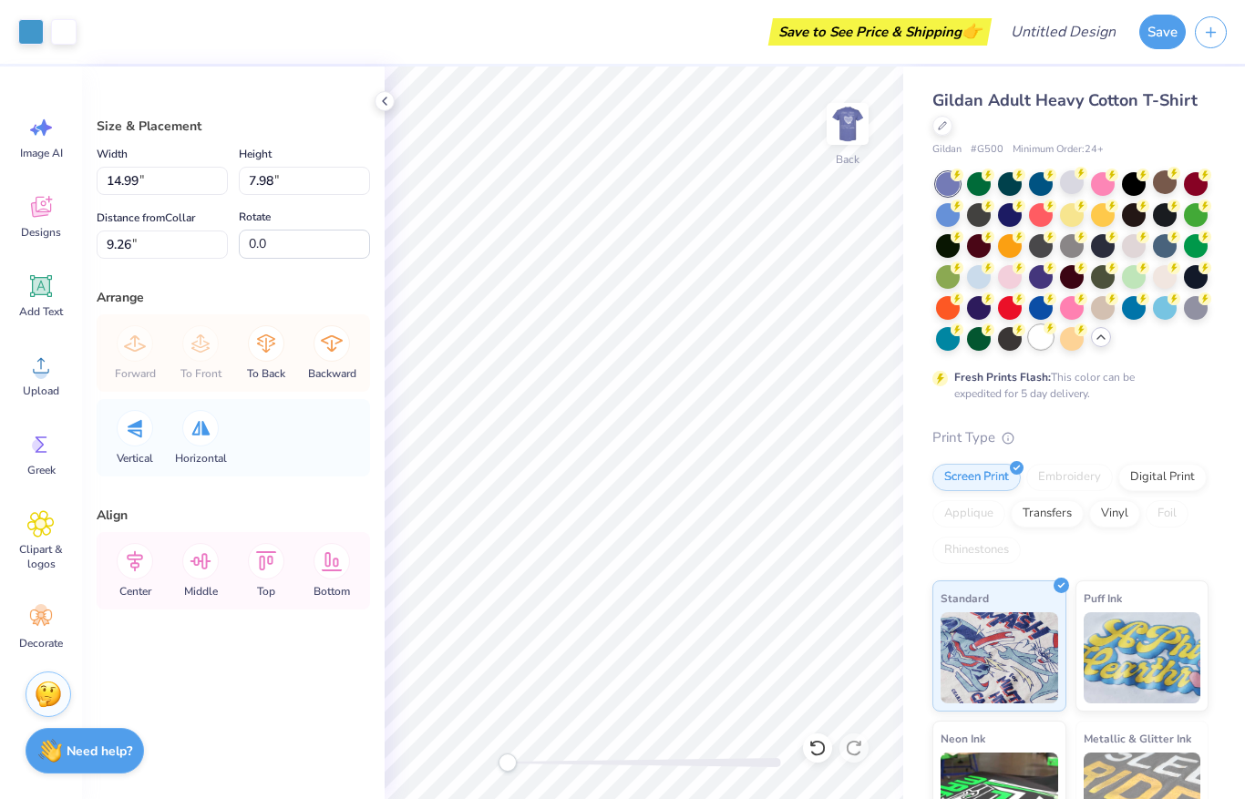
click at [1051, 327] on icon at bounding box center [1050, 327] width 6 height 9
type input "4.39"
click at [1042, 334] on div at bounding box center [1041, 337] width 24 height 24
click at [1045, 334] on div at bounding box center [1041, 337] width 24 height 24
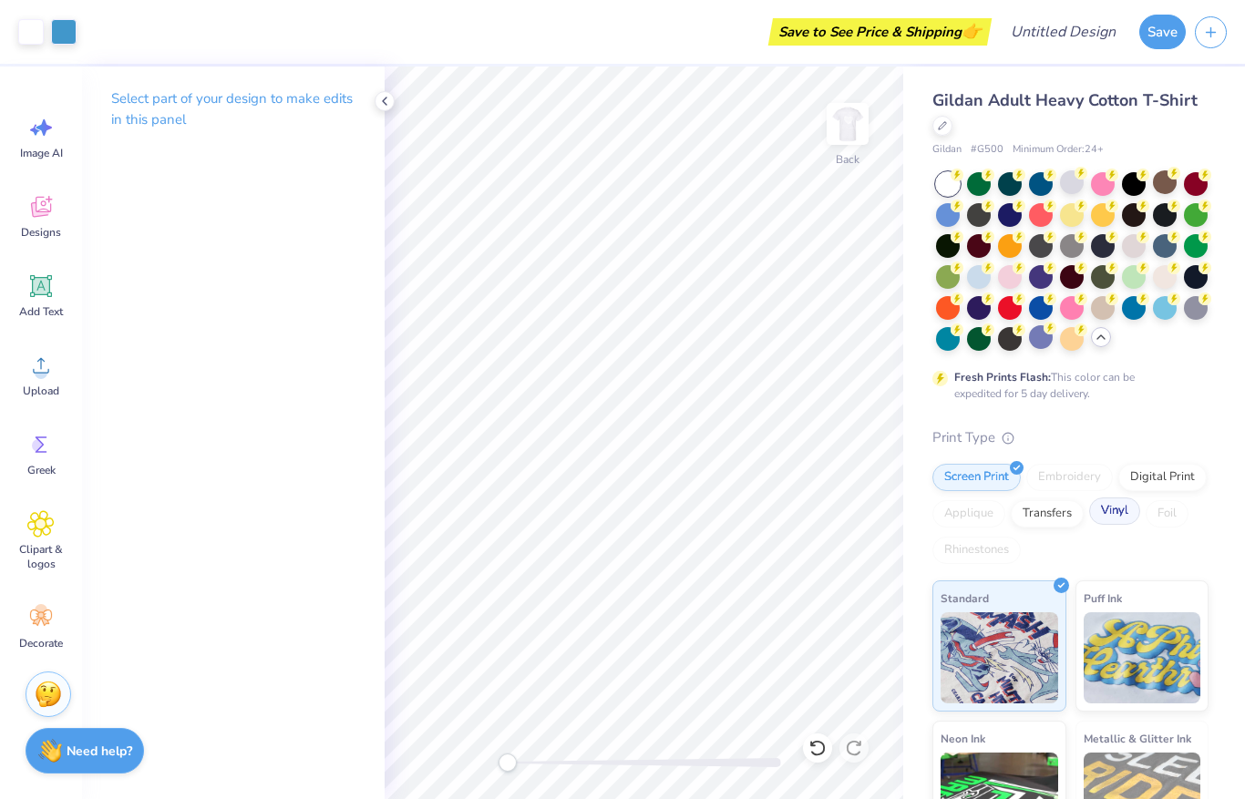
click at [1092, 507] on div "Vinyl" at bounding box center [1114, 511] width 51 height 27
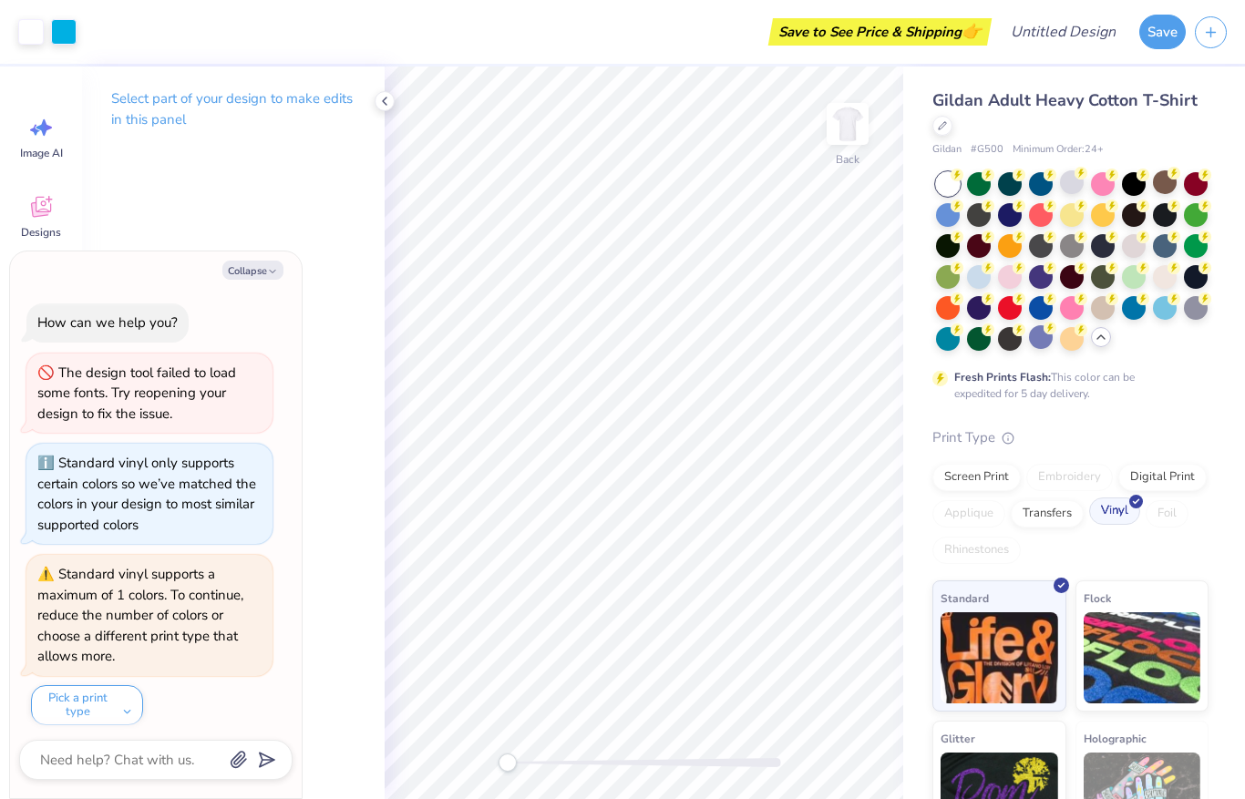
scroll to position [3, 0]
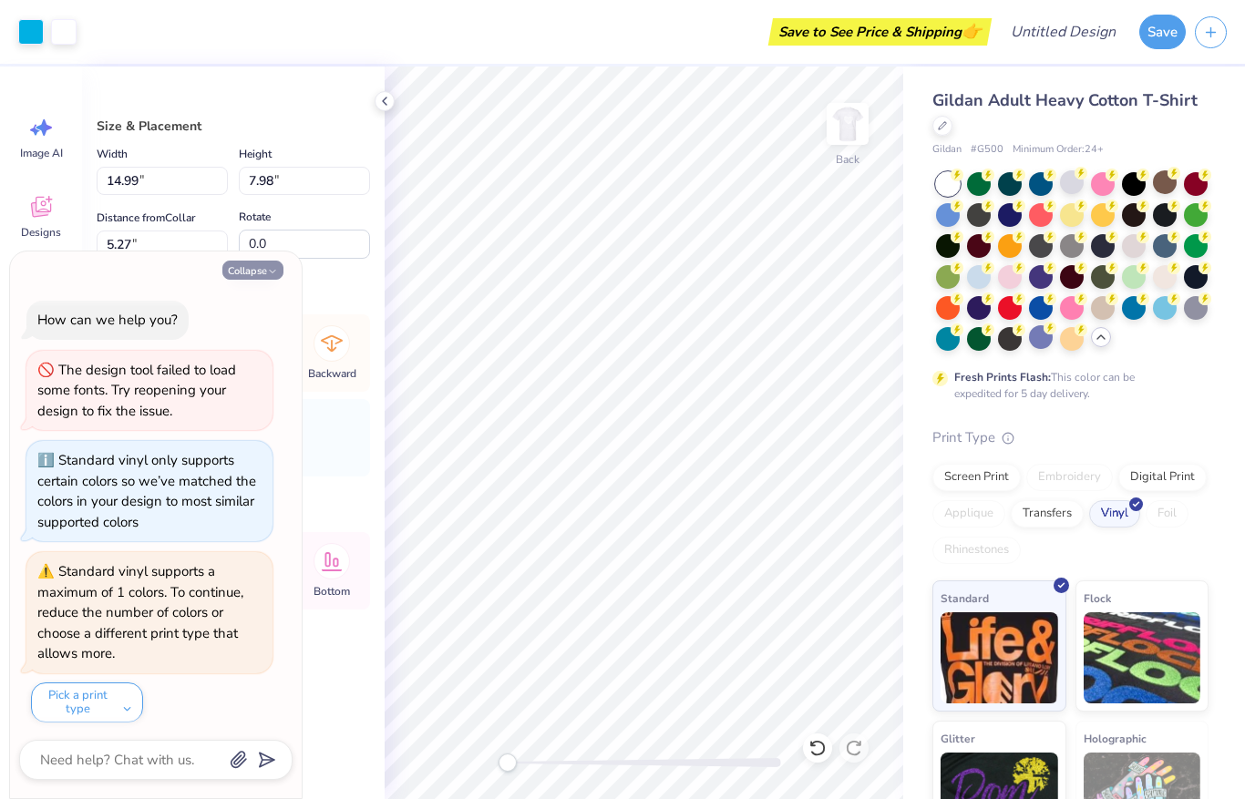
click at [254, 279] on button "Collapse" at bounding box center [252, 270] width 61 height 19
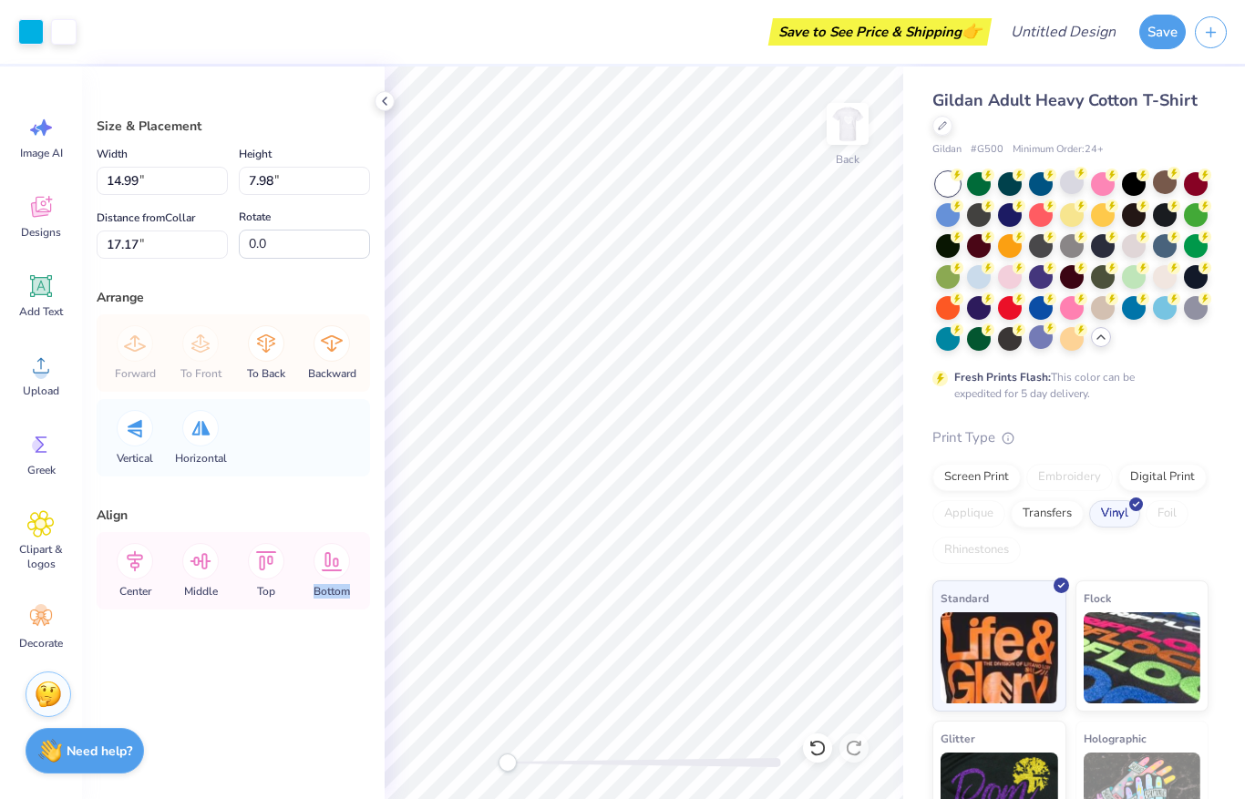
click at [1130, 420] on div "Gildan Adult Heavy Cotton T-Shirt Gildan # G500 Minimum Order: 24 + Fresh Print…" at bounding box center [1070, 470] width 276 height 764
click at [778, 355] on li "Cut" at bounding box center [784, 350] width 143 height 36
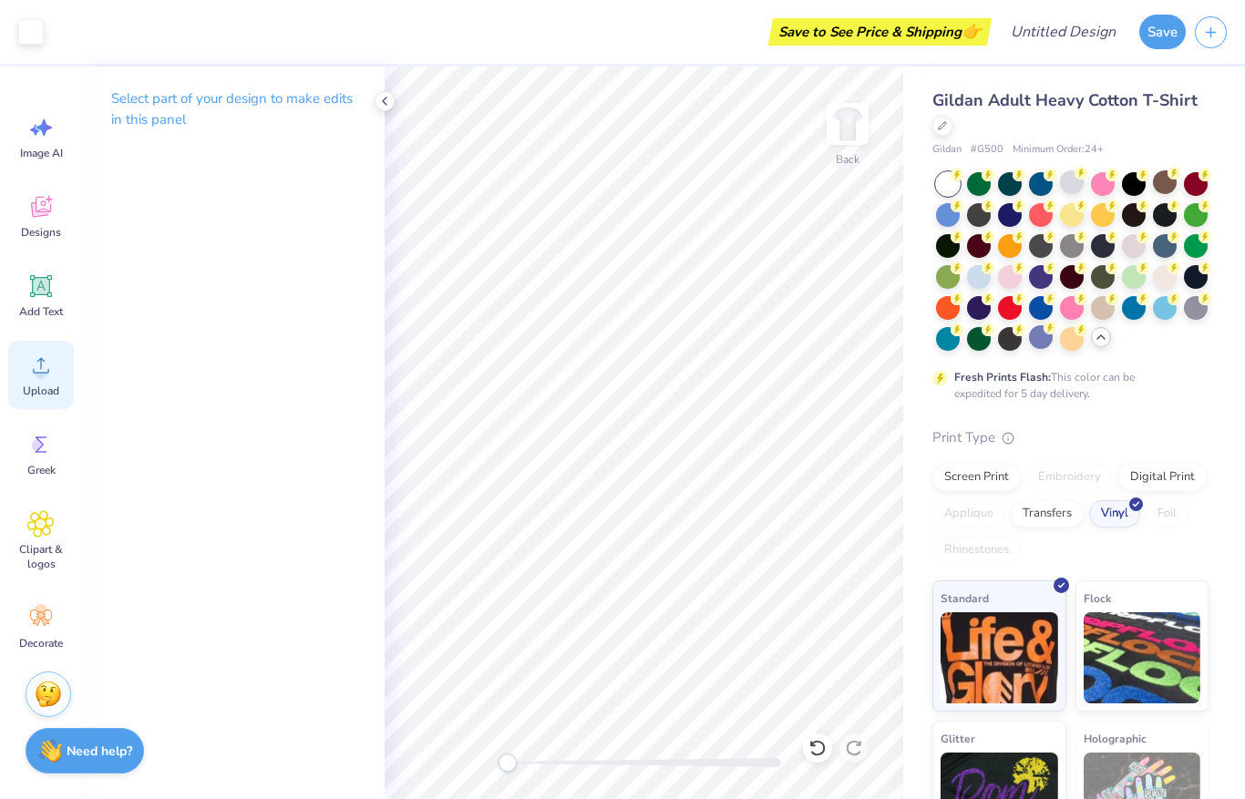
click at [38, 380] on div "Upload" at bounding box center [41, 375] width 66 height 68
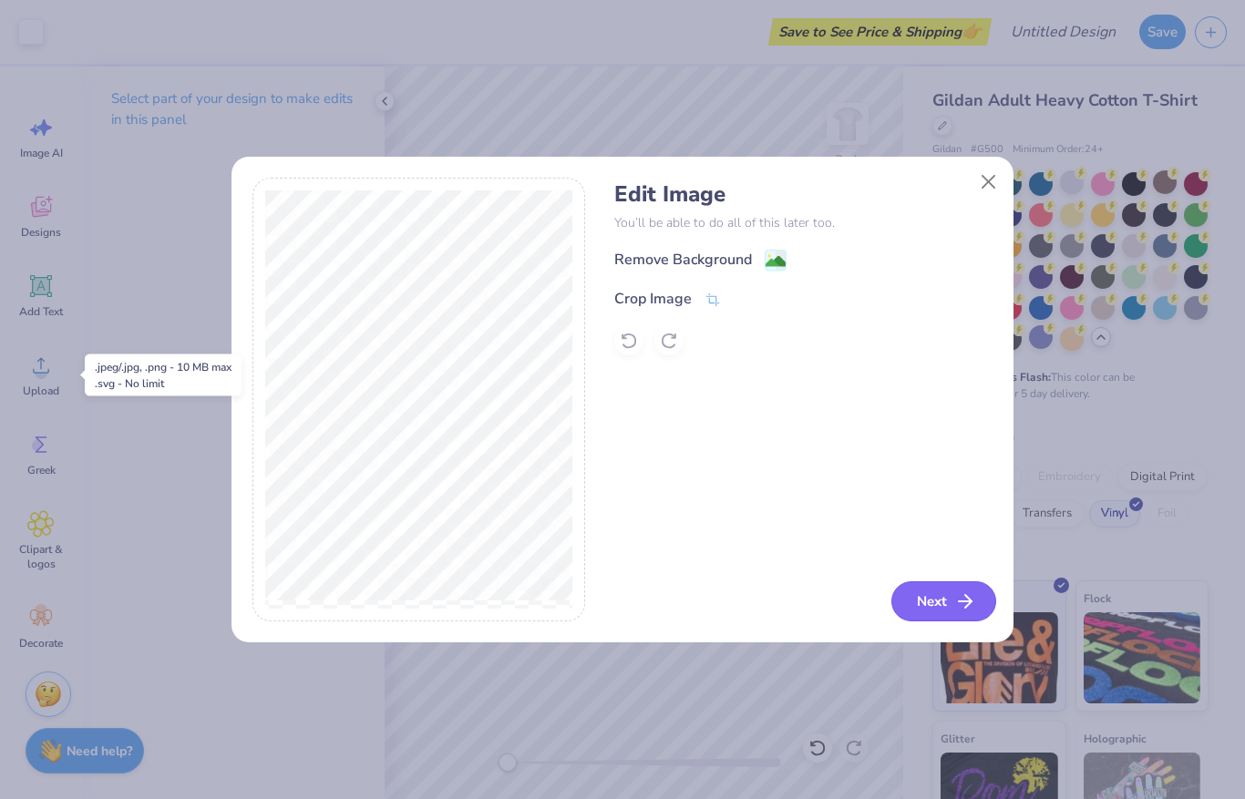
click at [936, 591] on button "Next" at bounding box center [943, 601] width 105 height 40
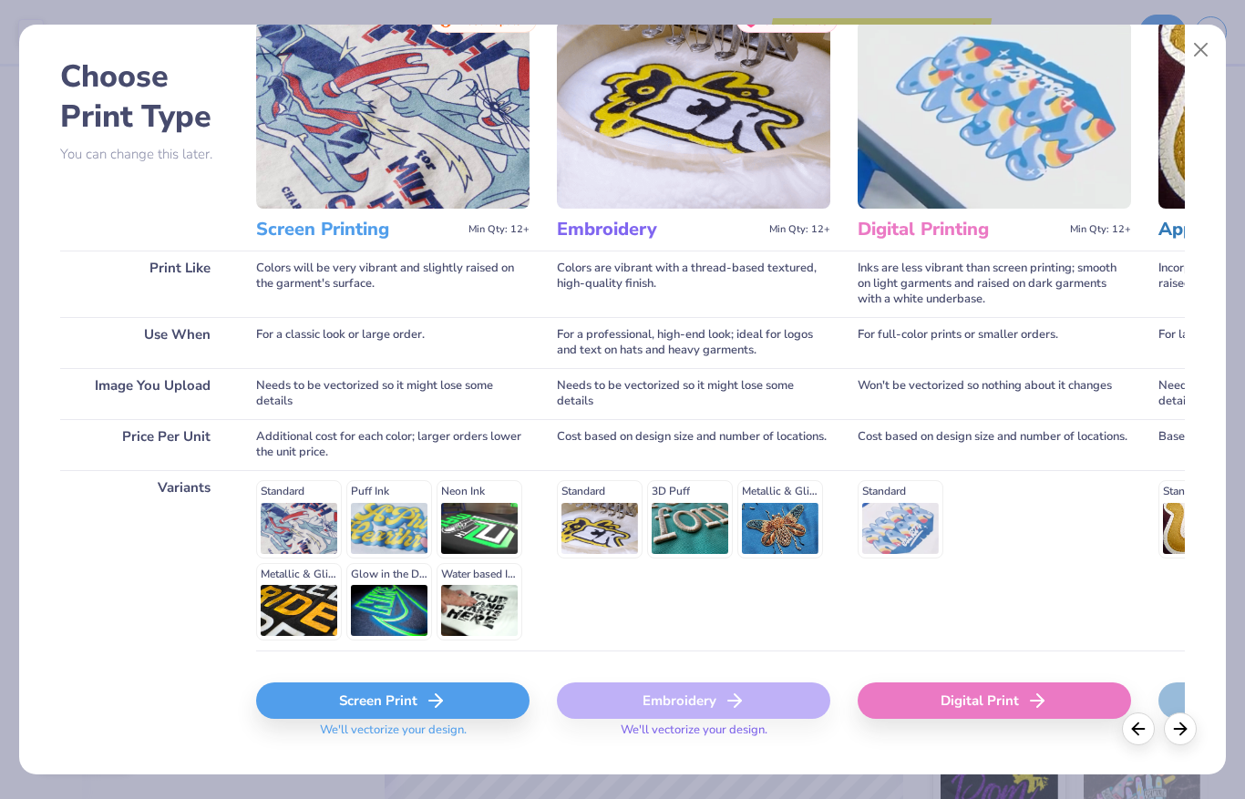
scroll to position [72, 0]
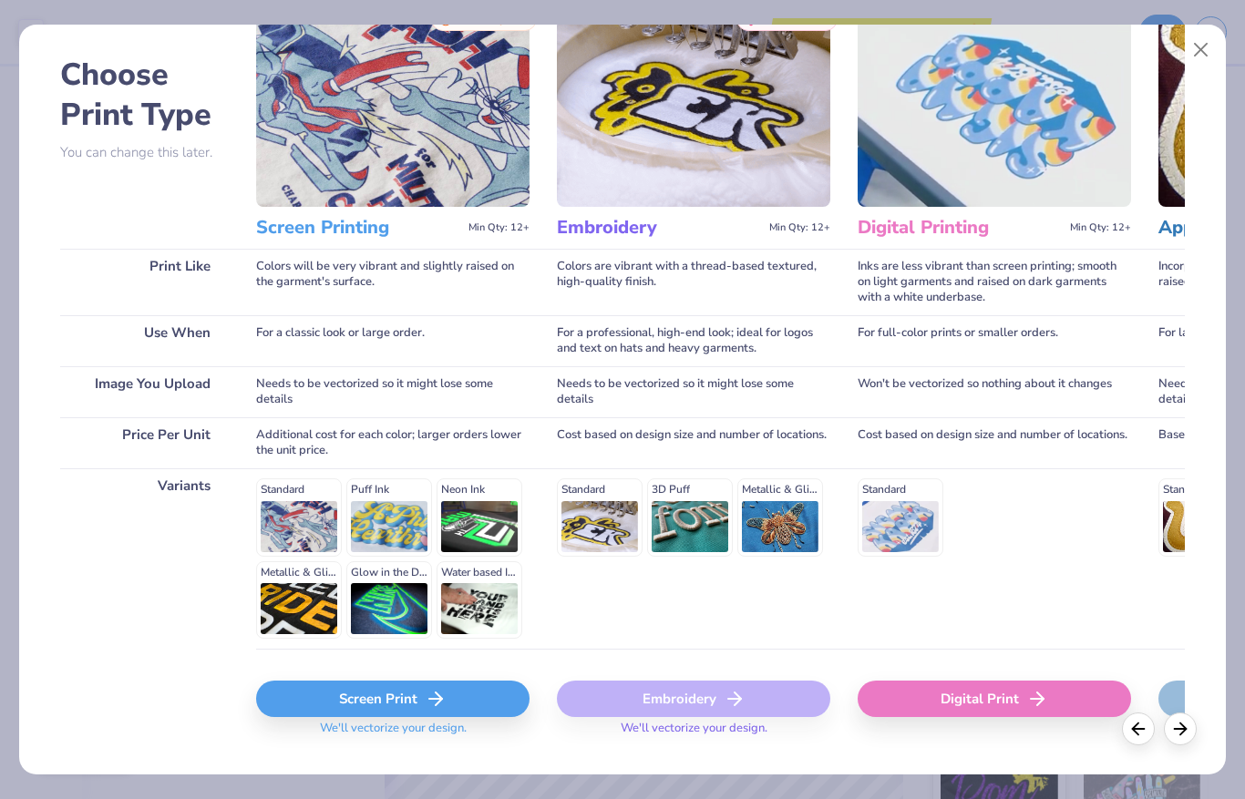
click at [450, 687] on div "Screen Print" at bounding box center [392, 699] width 273 height 36
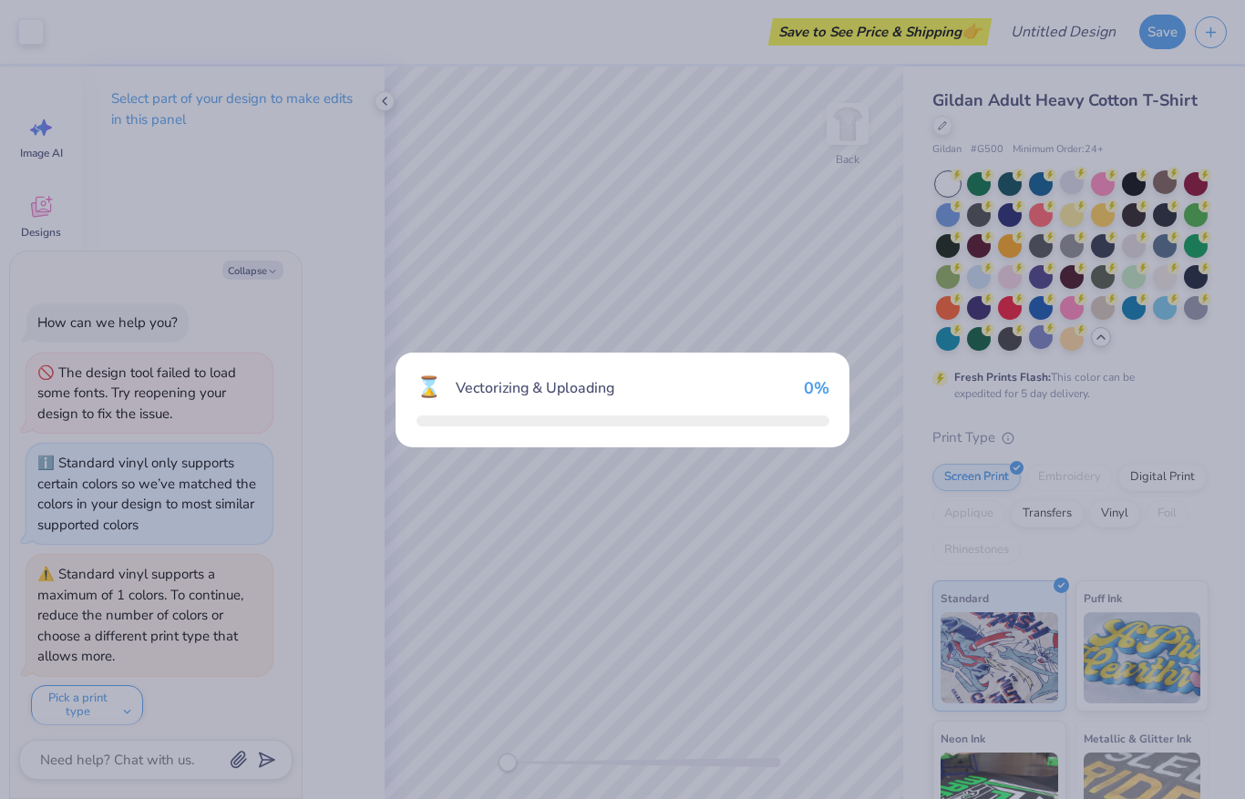
scroll to position [112, 0]
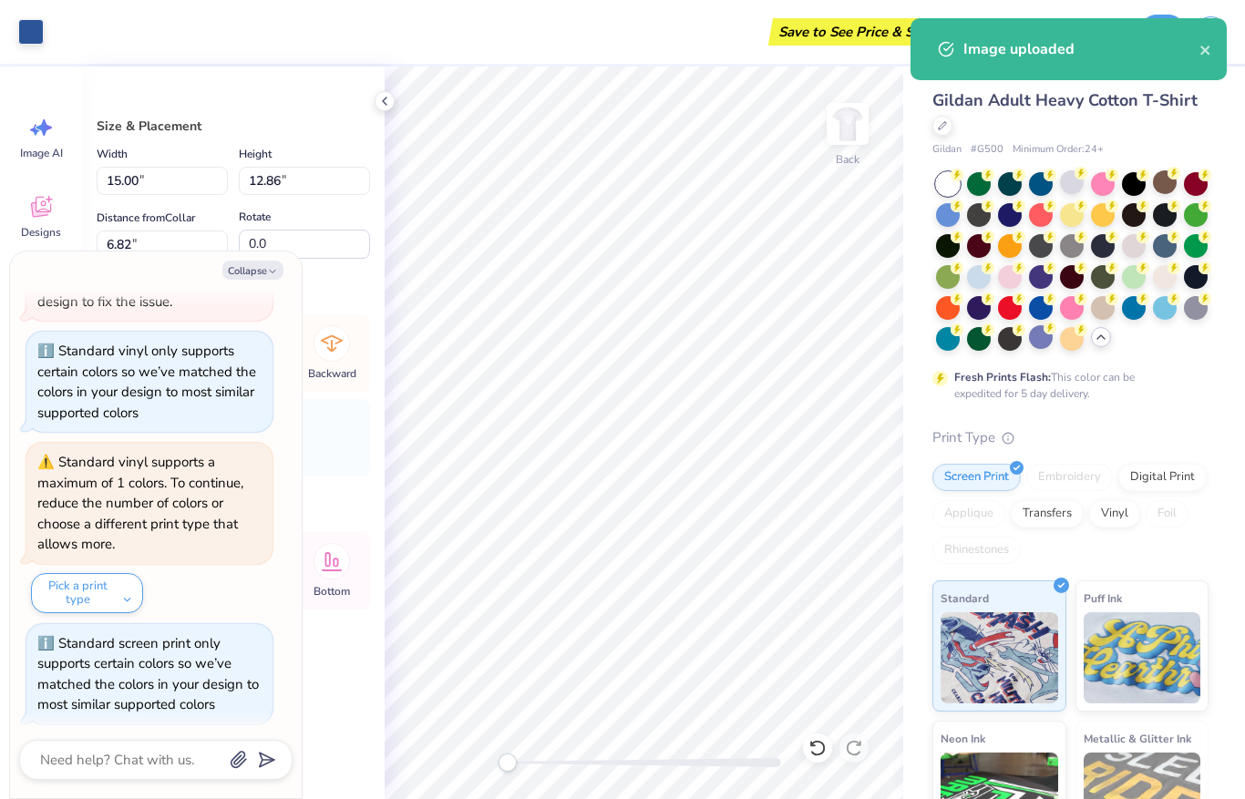
type textarea "x"
type input "13.72"
type input "11.77"
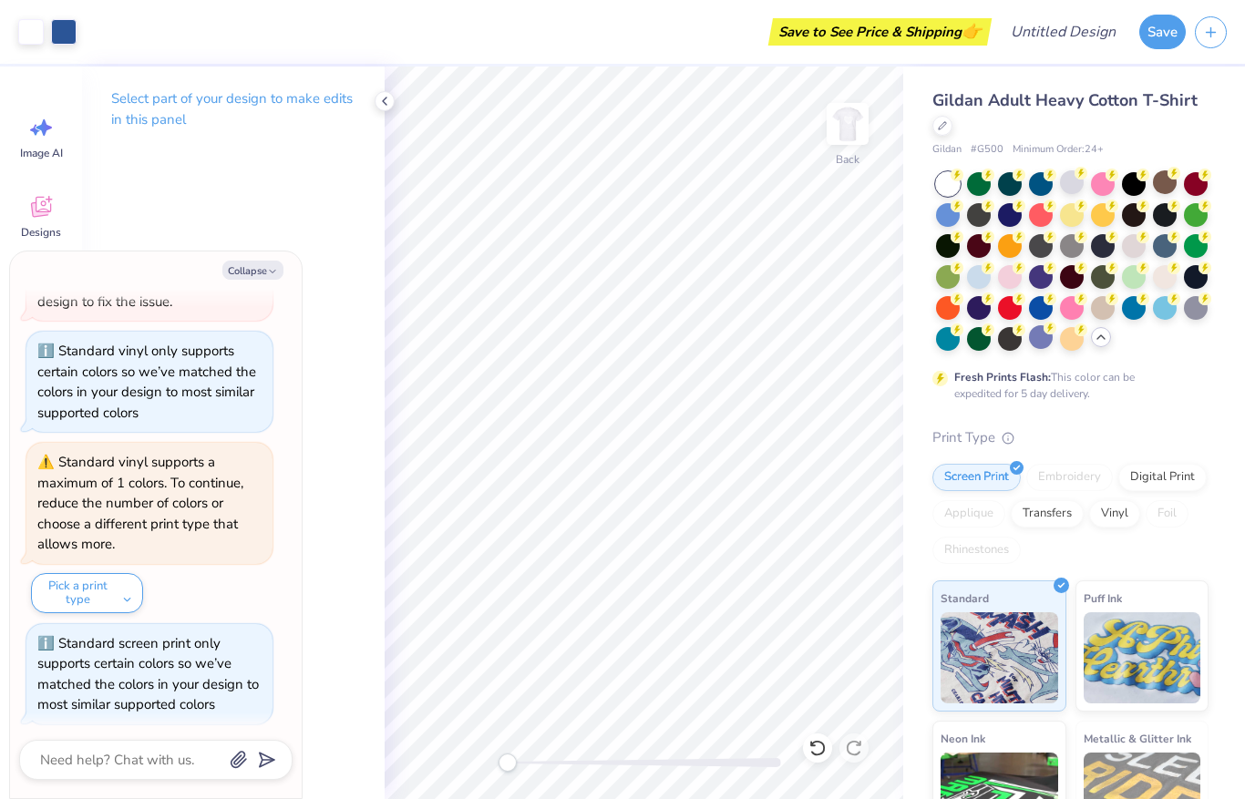
click at [1098, 125] on div "Gildan Adult Heavy Cotton T-Shirt" at bounding box center [1070, 112] width 276 height 49
click at [391, 104] on icon at bounding box center [384, 101] width 15 height 15
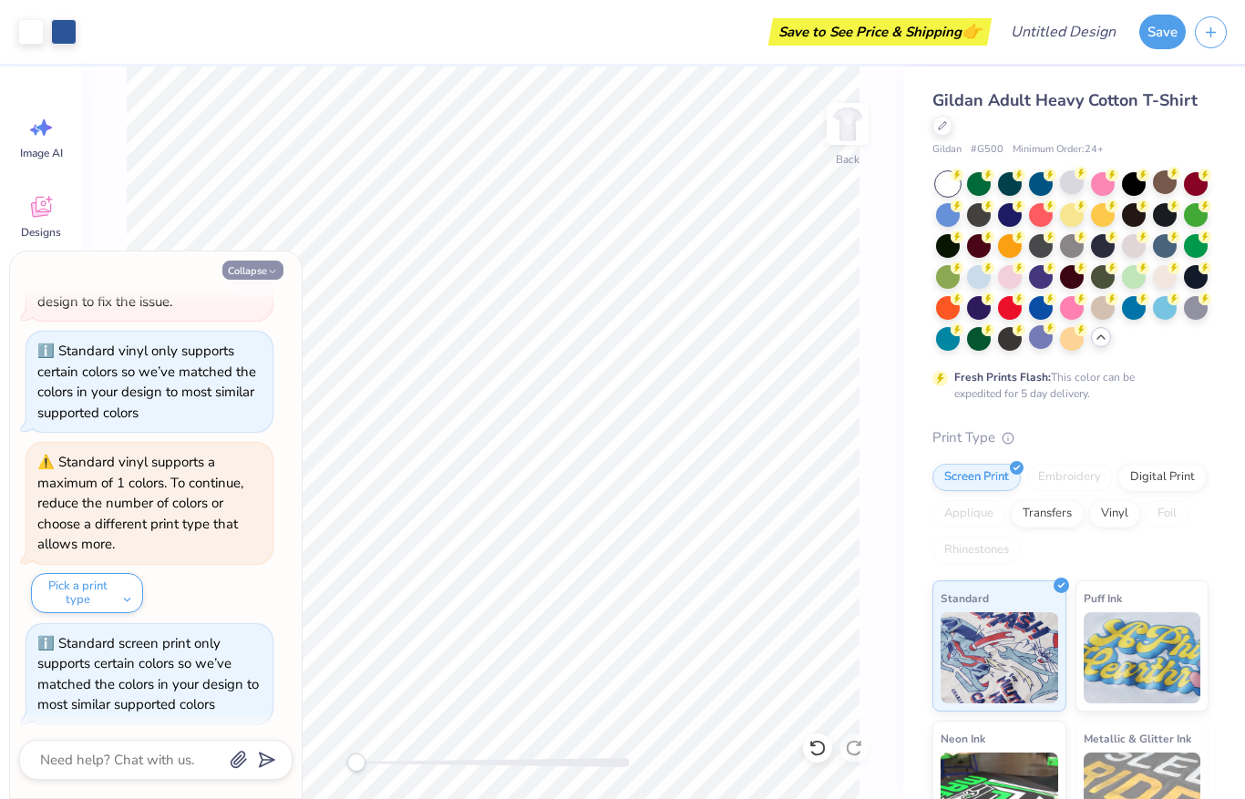
click at [257, 271] on button "Collapse" at bounding box center [252, 270] width 61 height 19
type textarea "x"
